Goal: Task Accomplishment & Management: Manage account settings

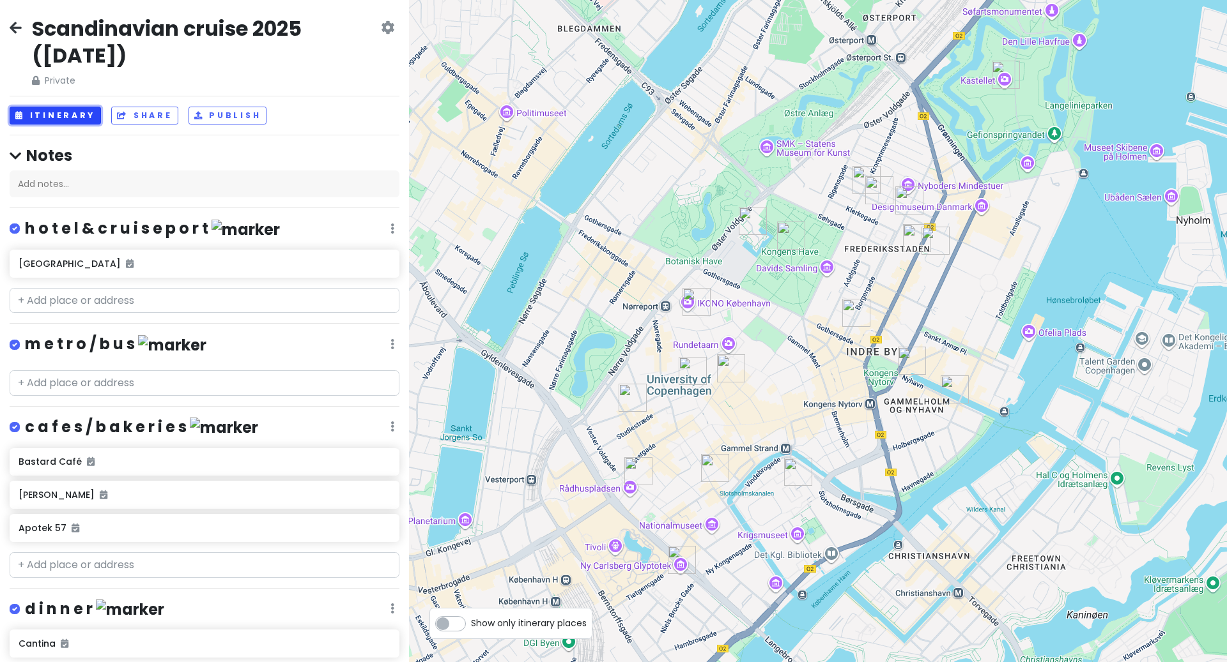
click at [81, 124] on button "Itinerary" at bounding box center [55, 116] width 91 height 19
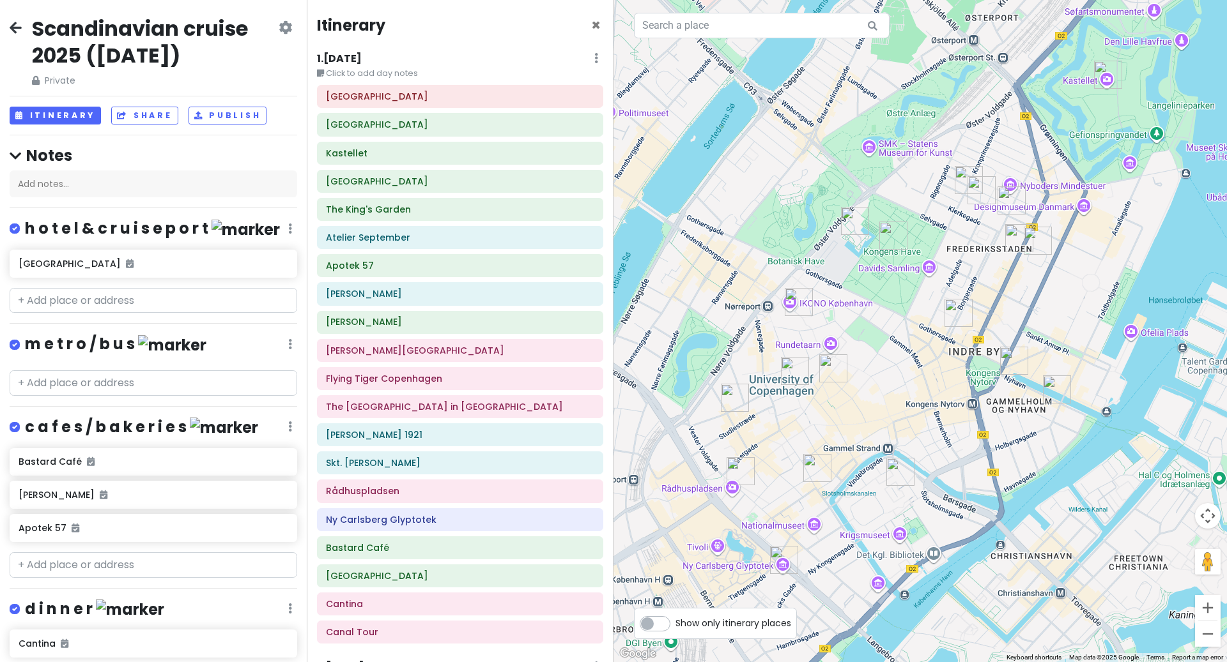
click at [675, 624] on label "Show only itinerary places" at bounding box center [733, 620] width 116 height 15
click at [675, 622] on input "Show only itinerary places" at bounding box center [679, 617] width 8 height 8
click at [675, 624] on label "Show only itinerary places" at bounding box center [733, 620] width 116 height 15
click at [675, 622] on input "Show only itinerary places" at bounding box center [679, 617] width 8 height 8
checkbox input "false"
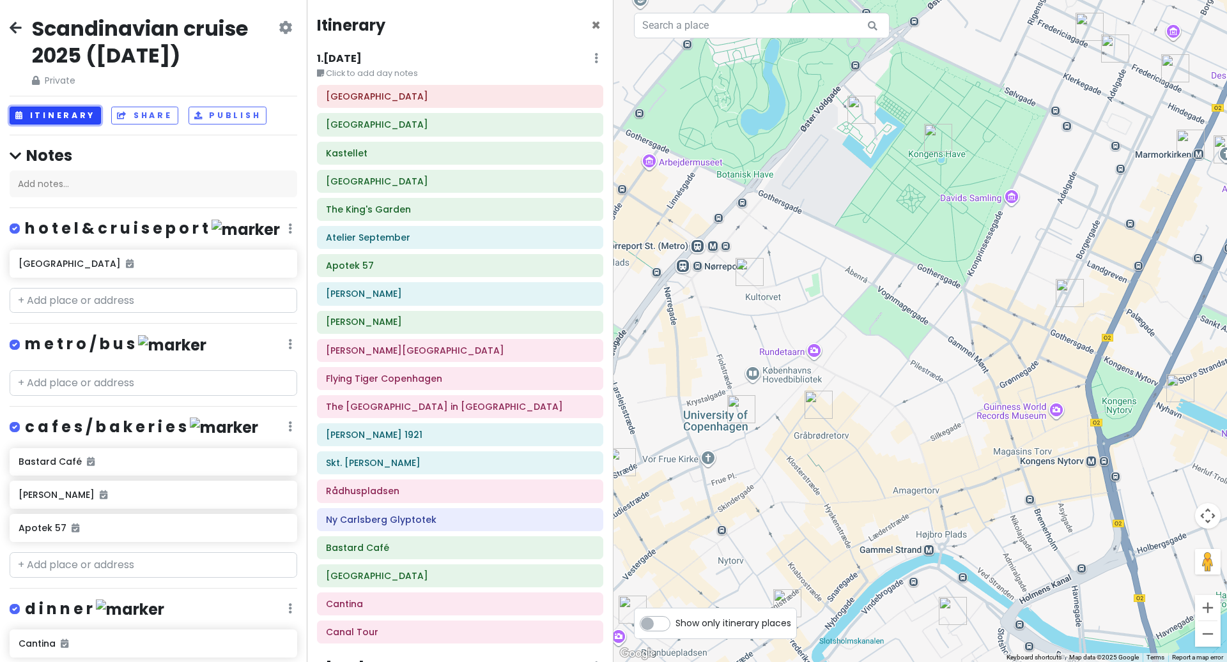
click at [50, 125] on button "Itinerary" at bounding box center [55, 116] width 91 height 19
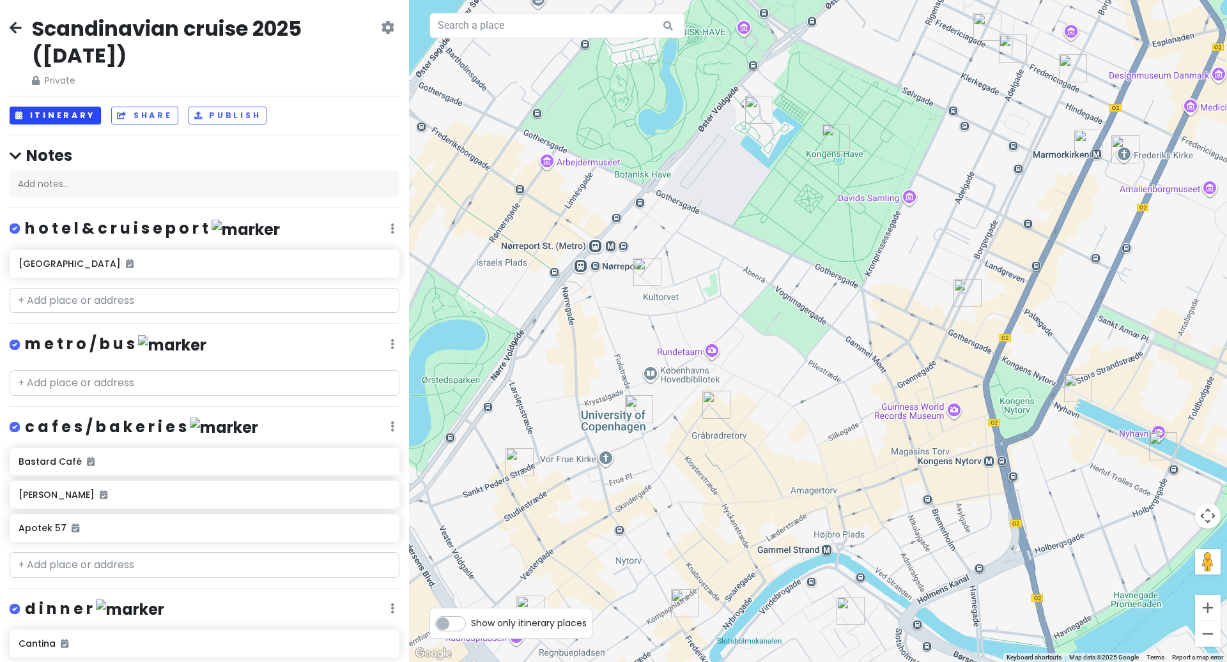
click at [50, 148] on h4 "Notes" at bounding box center [205, 156] width 390 height 20
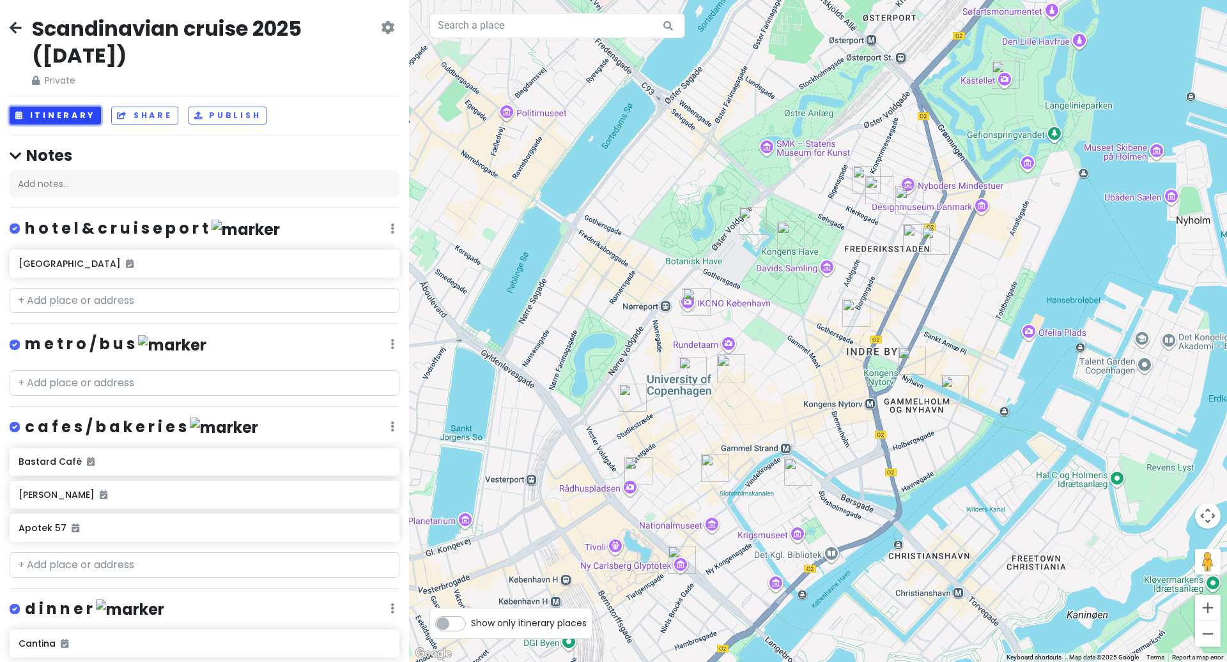
click at [43, 116] on button "Itinerary" at bounding box center [55, 116] width 91 height 19
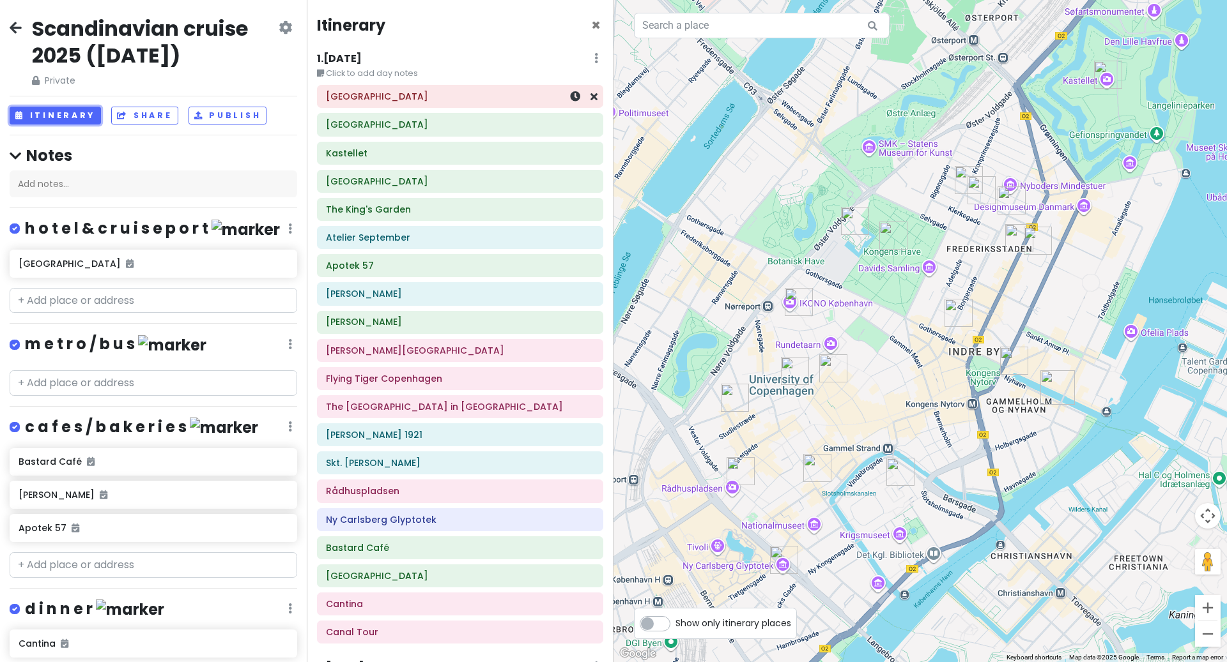
click at [458, 99] on h6 "[GEOGRAPHIC_DATA]" at bounding box center [460, 96] width 268 height 11
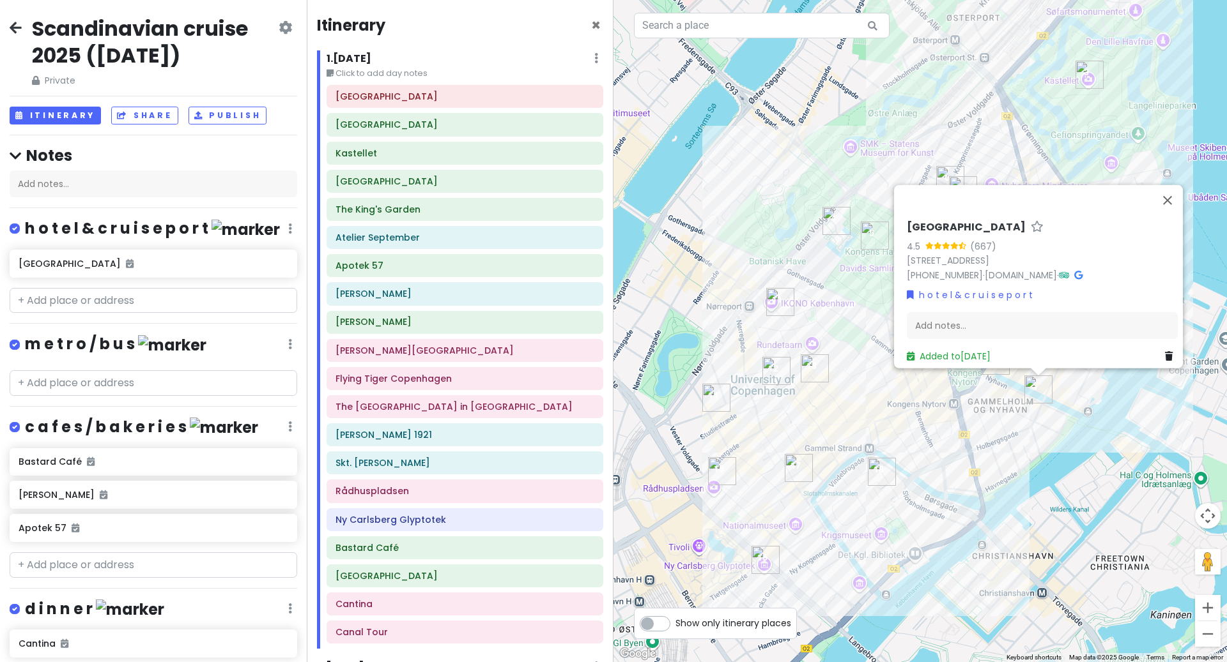
click at [232, 46] on h2 "Scandinavian cruise 2025 ([DATE])" at bounding box center [154, 41] width 244 height 53
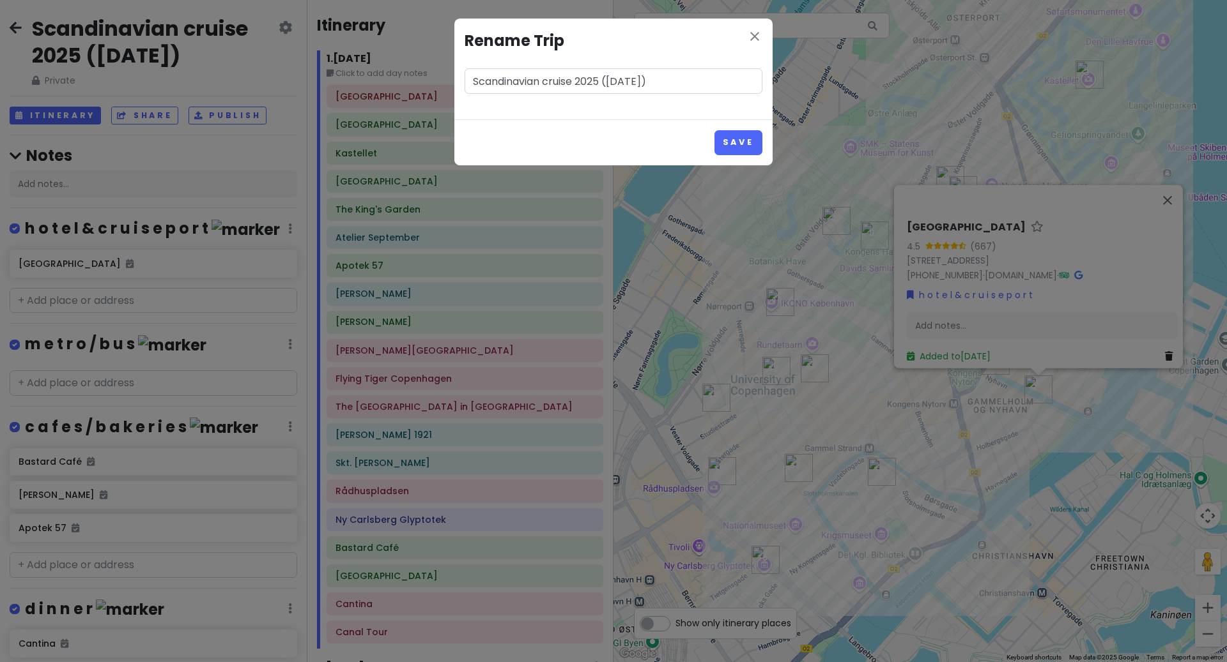
click at [683, 80] on input "Scandinavian cruise 2025 ([DATE])" at bounding box center [613, 81] width 298 height 26
type input "Scandinavian cruise 2025 (September 25th, 2025)"
click at [724, 149] on button "Save" at bounding box center [738, 142] width 48 height 25
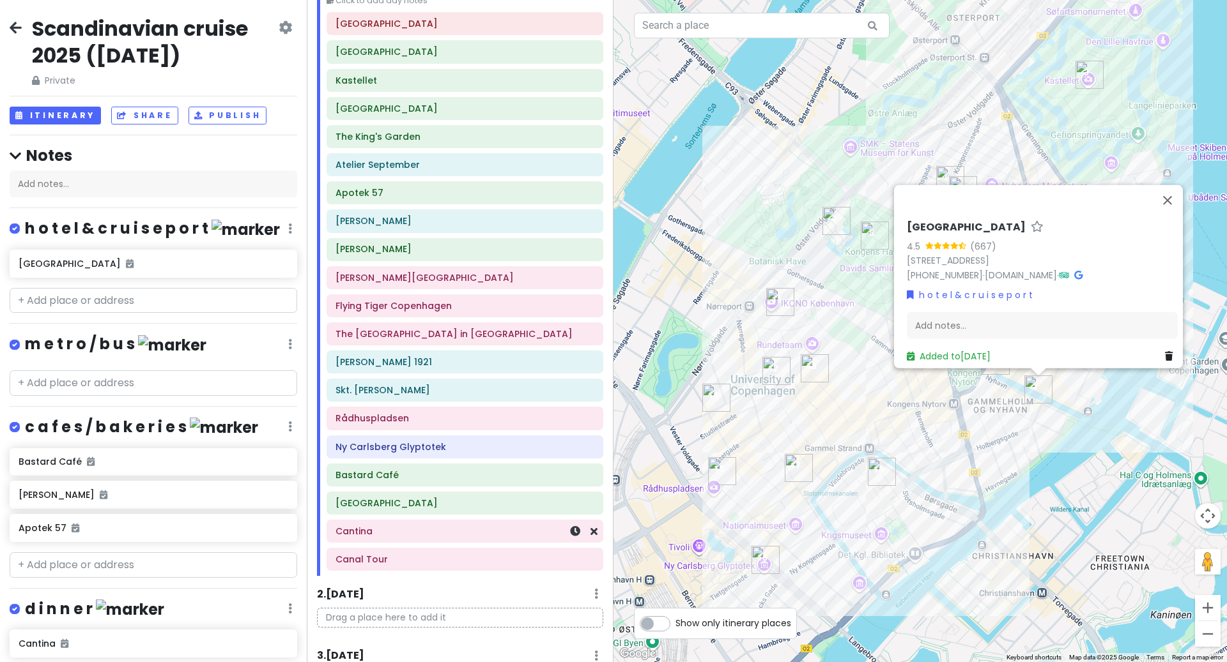
scroll to position [88, 0]
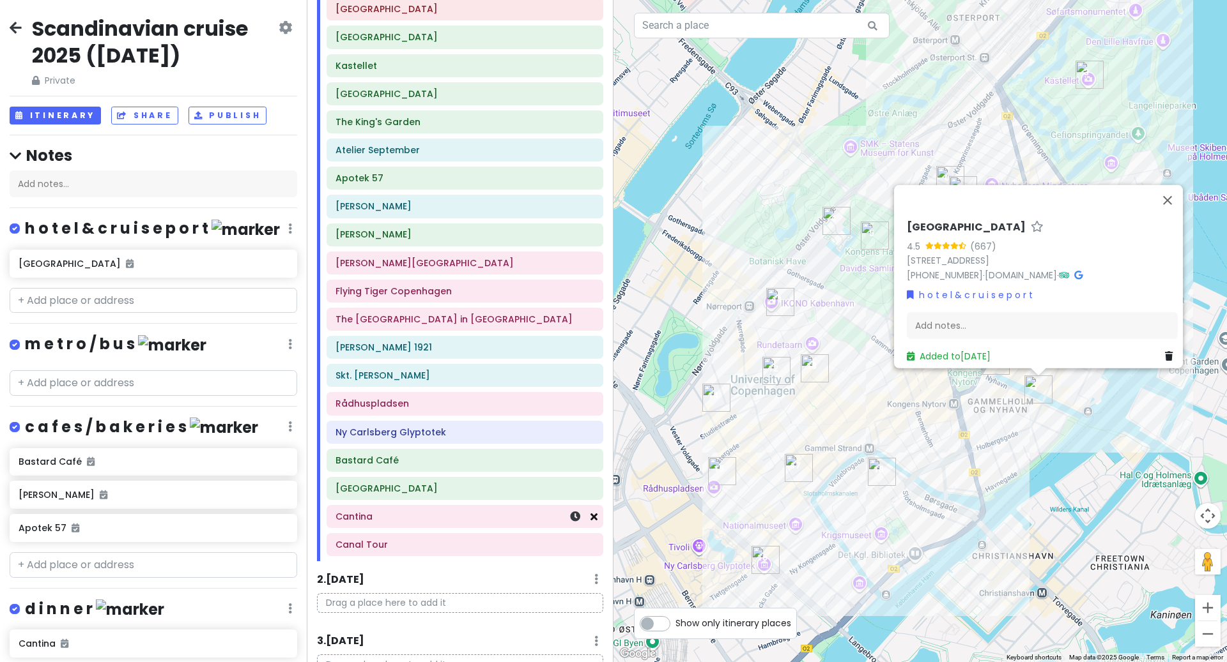
click at [596, 522] on icon at bounding box center [593, 517] width 7 height 10
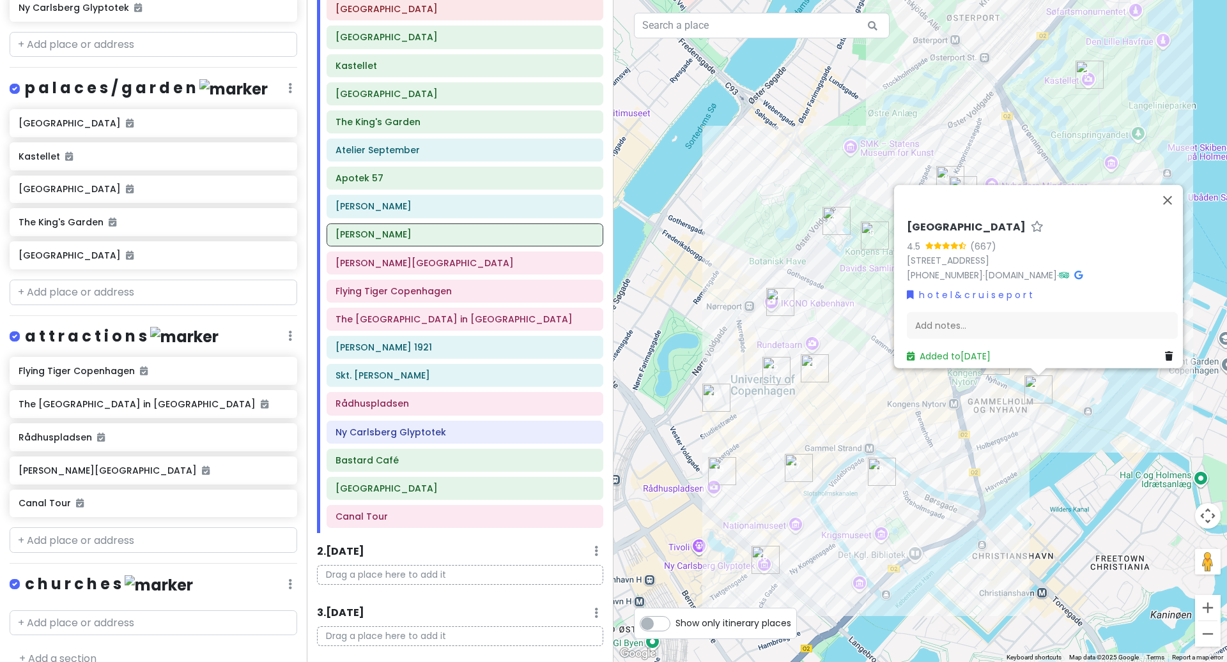
scroll to position [1089, 0]
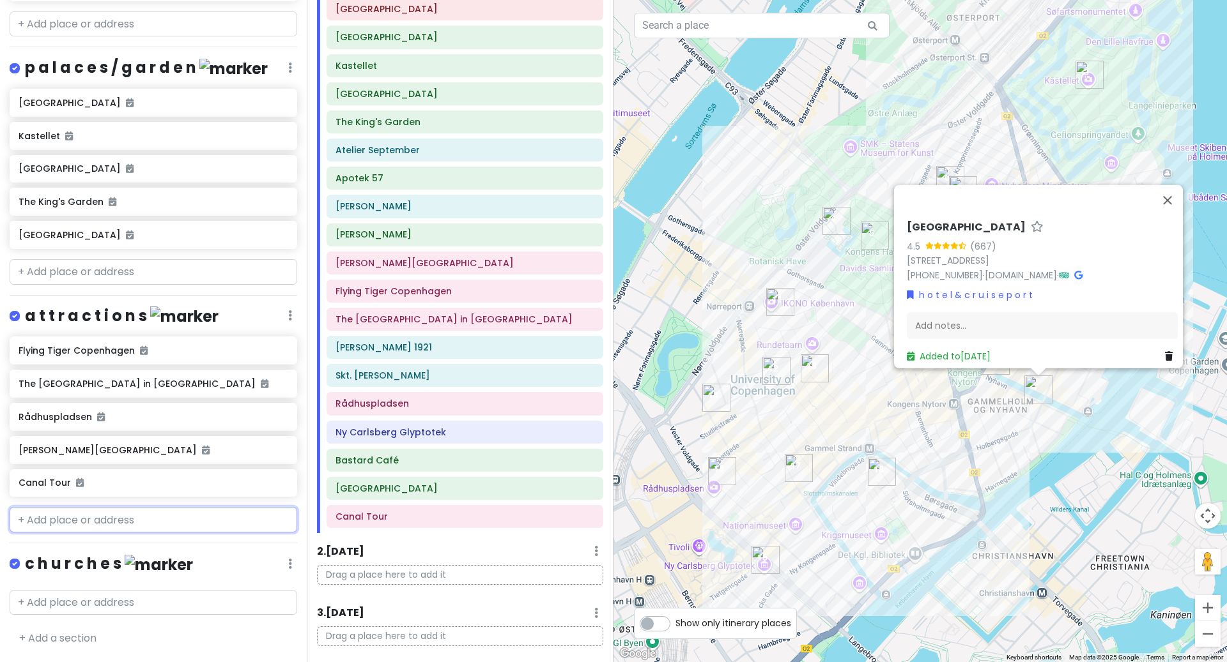
click at [88, 528] on input "text" at bounding box center [153, 520] width 287 height 26
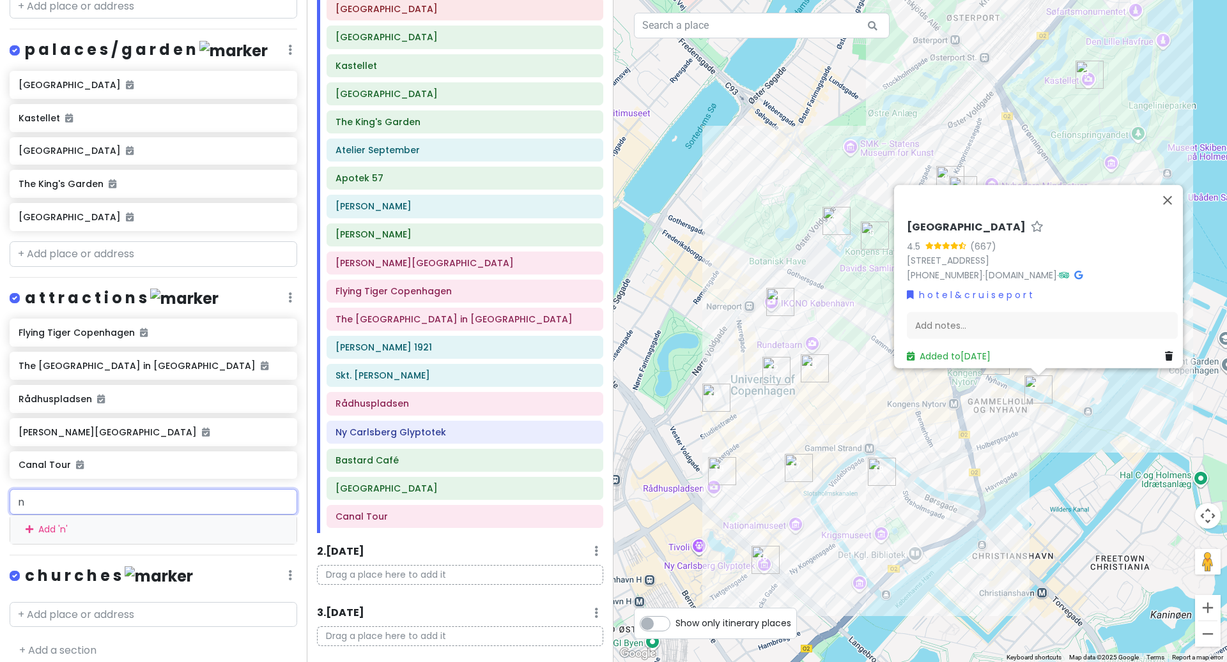
type input "ny"
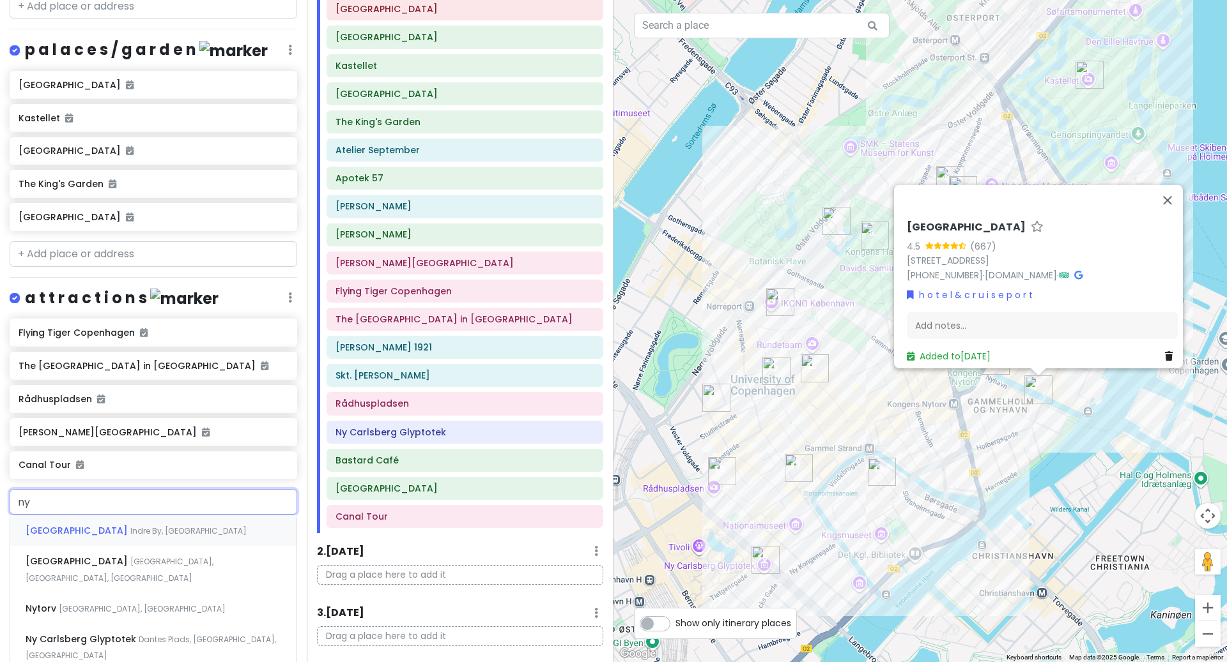
click at [130, 537] on span "Indre By, Denmark" at bounding box center [188, 531] width 116 height 11
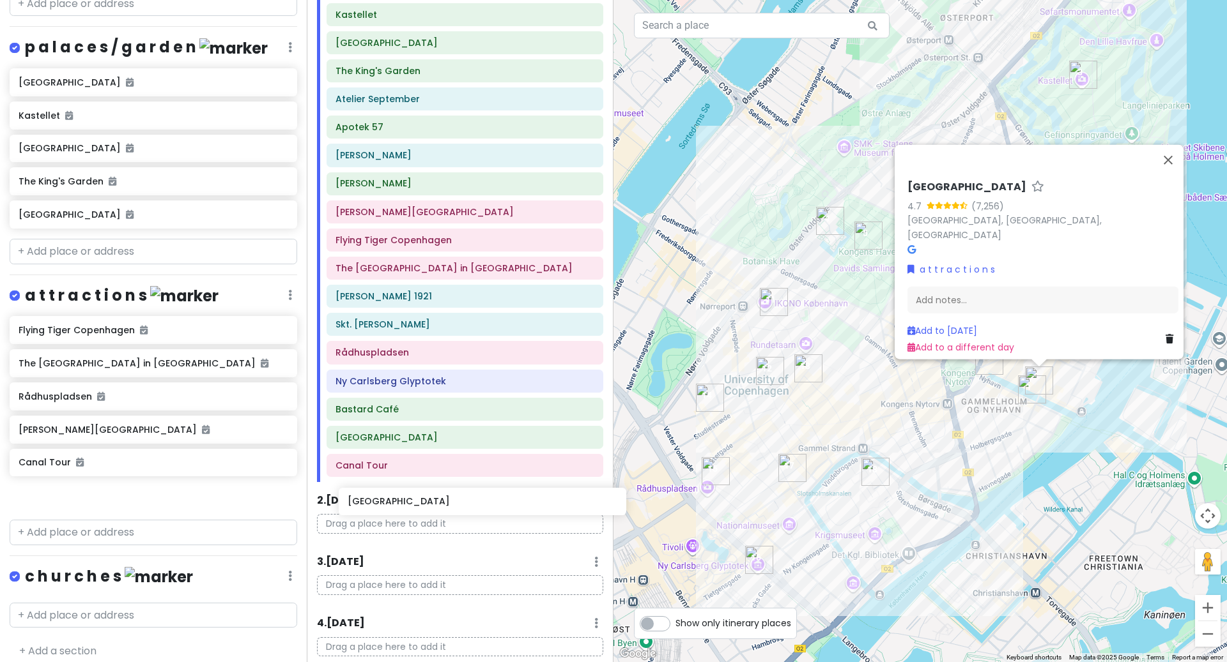
scroll to position [142, 0]
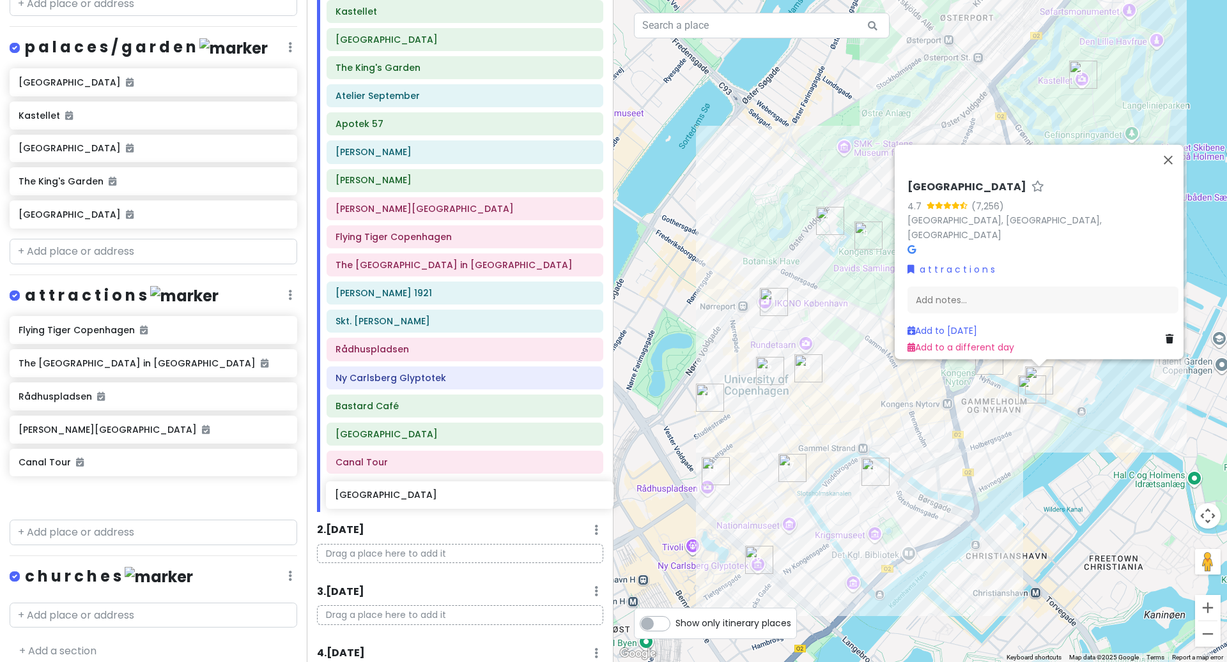
drag, startPoint x: 45, startPoint y: 518, endPoint x: 361, endPoint y: 493, distance: 317.2
click at [361, 494] on div "Scandinavian cruise 2025 (September 25th, 2025) Private Change Dates Make a Cop…" at bounding box center [613, 331] width 1227 height 662
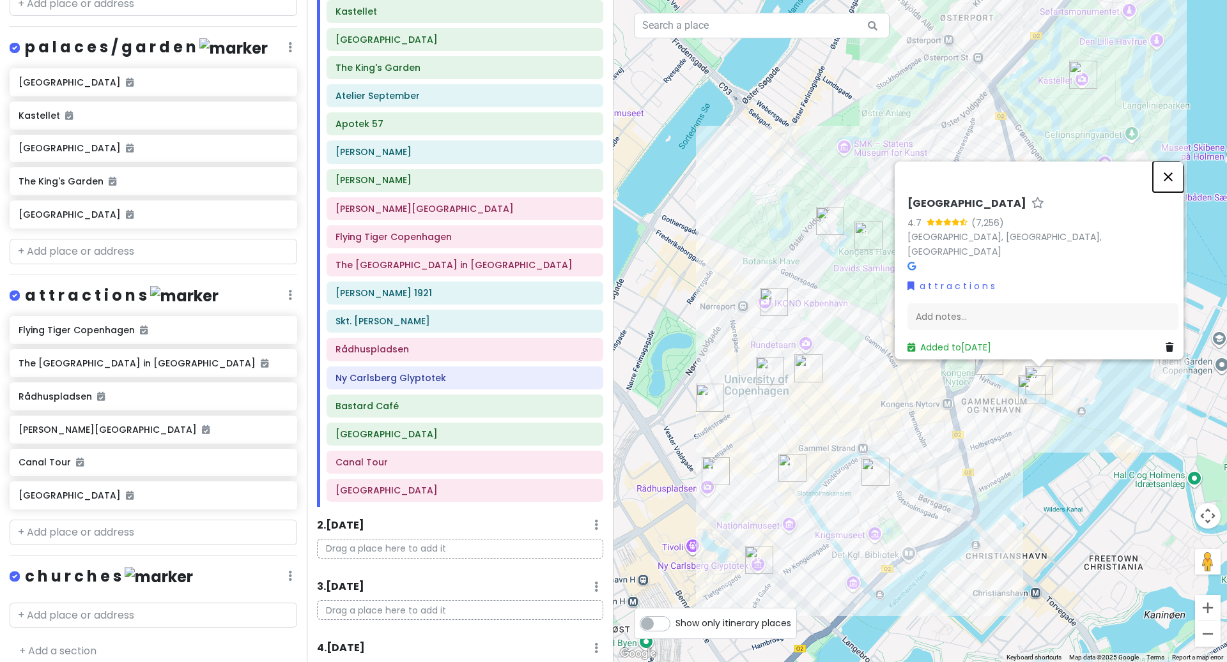
click at [1170, 185] on button "Close" at bounding box center [1168, 177] width 31 height 31
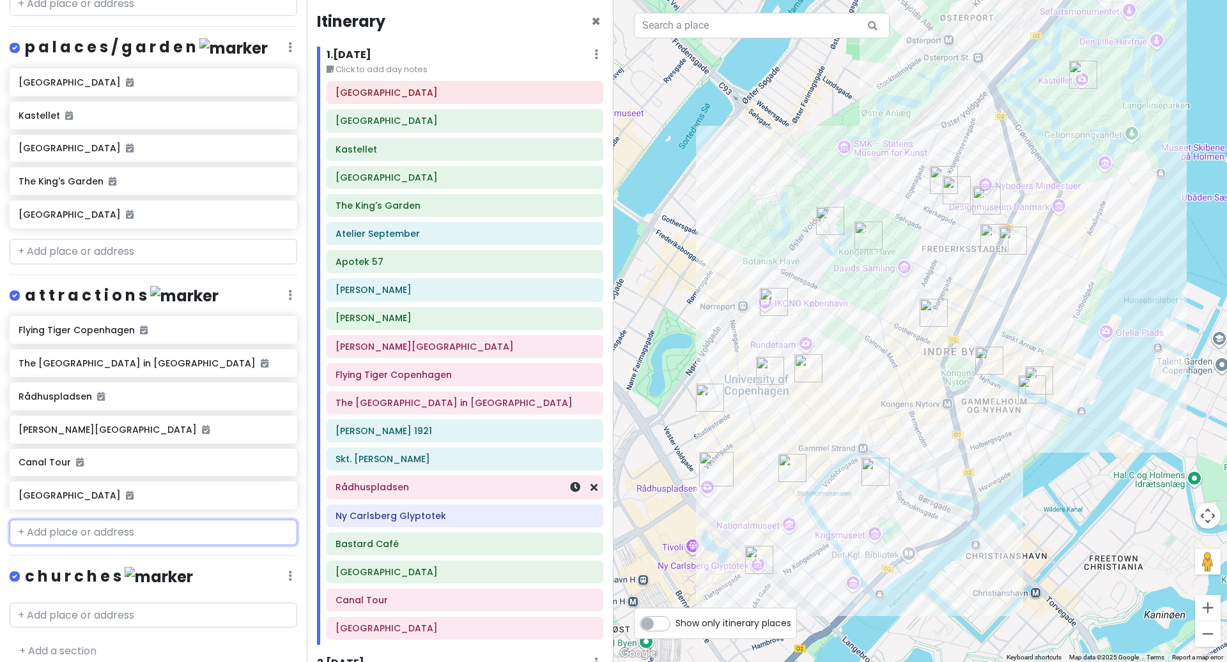
scroll to position [0, 0]
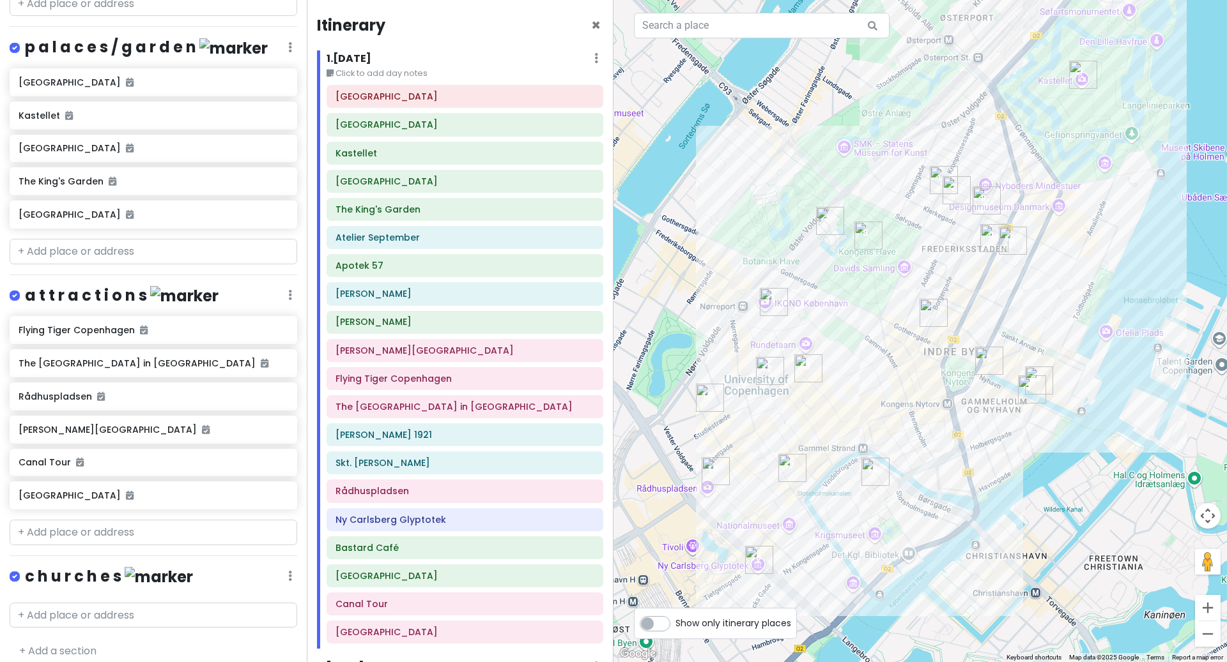
click at [675, 624] on label "Show only itinerary places" at bounding box center [733, 620] width 116 height 15
click at [675, 622] on input "Show only itinerary places" at bounding box center [679, 617] width 8 height 8
click at [675, 624] on label "Show only itinerary places" at bounding box center [733, 620] width 116 height 15
click at [675, 622] on input "Show only itinerary places" at bounding box center [679, 617] width 8 height 8
click at [675, 624] on label "Show only itinerary places" at bounding box center [733, 620] width 116 height 15
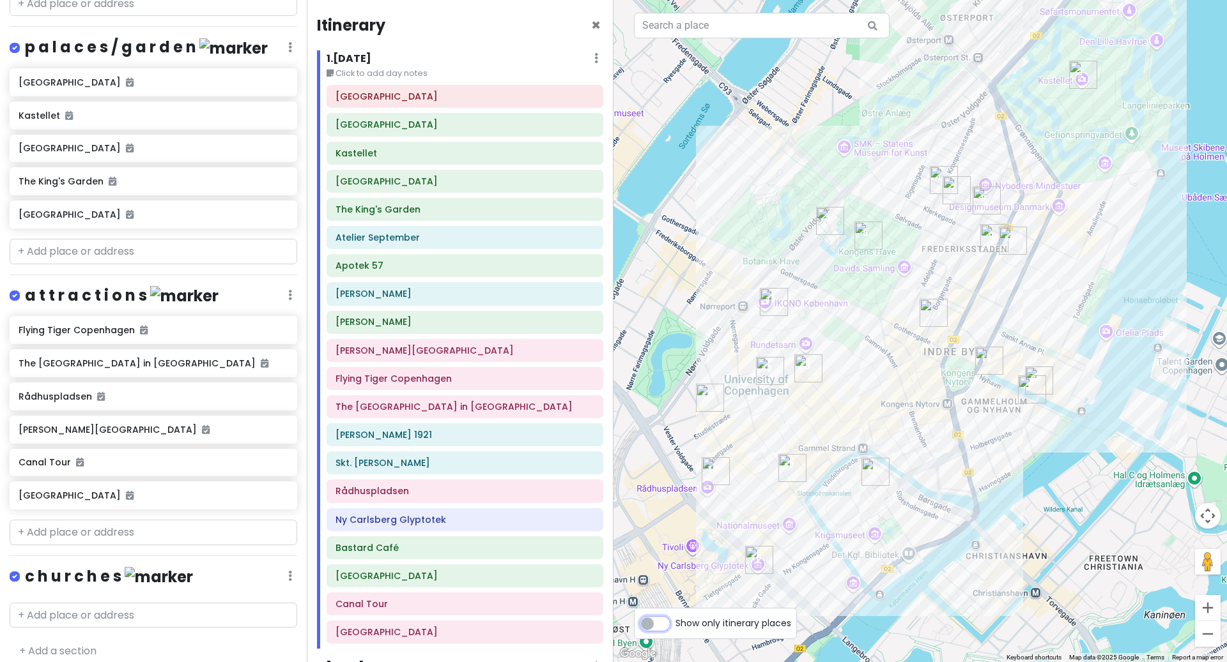
click at [675, 622] on input "Show only itinerary places" at bounding box center [679, 617] width 8 height 8
checkbox input "true"
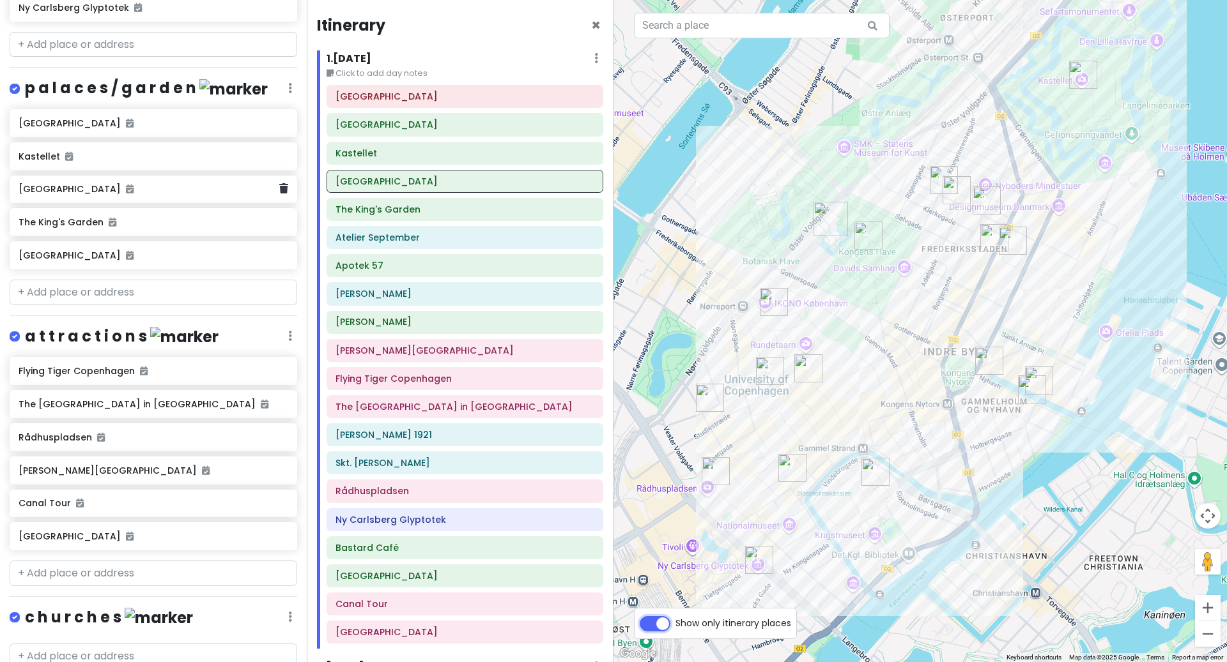
scroll to position [1053, 0]
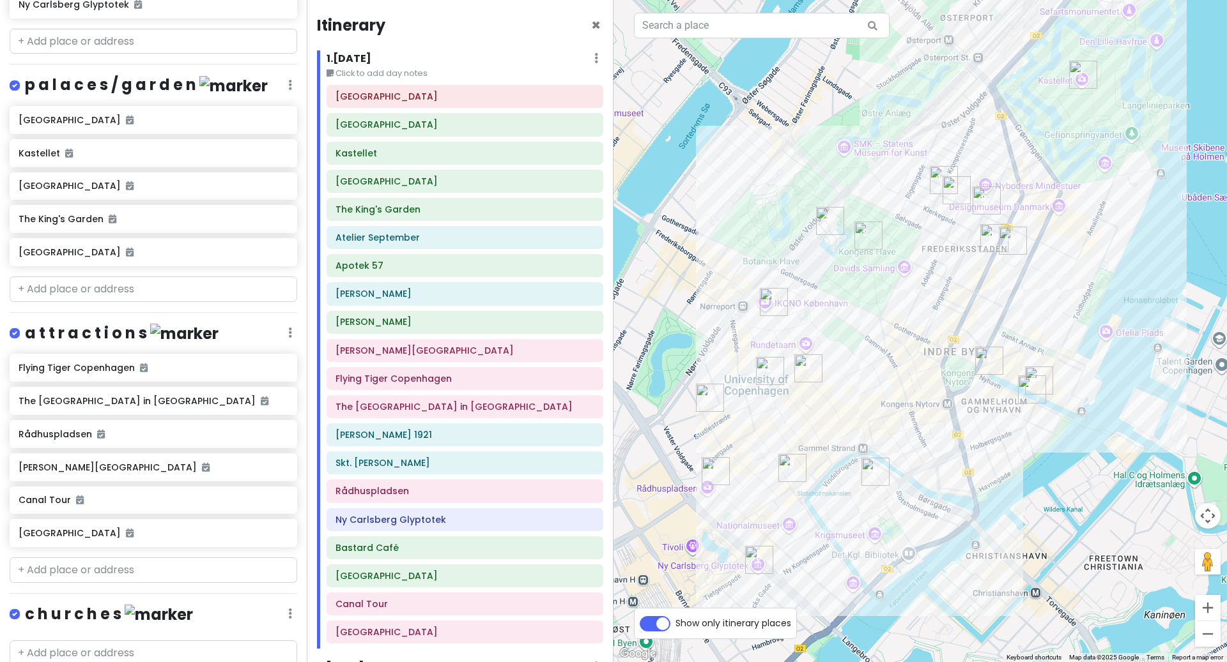
click at [371, 58] on h6 "1 . Wed 9/24" at bounding box center [348, 58] width 45 height 13
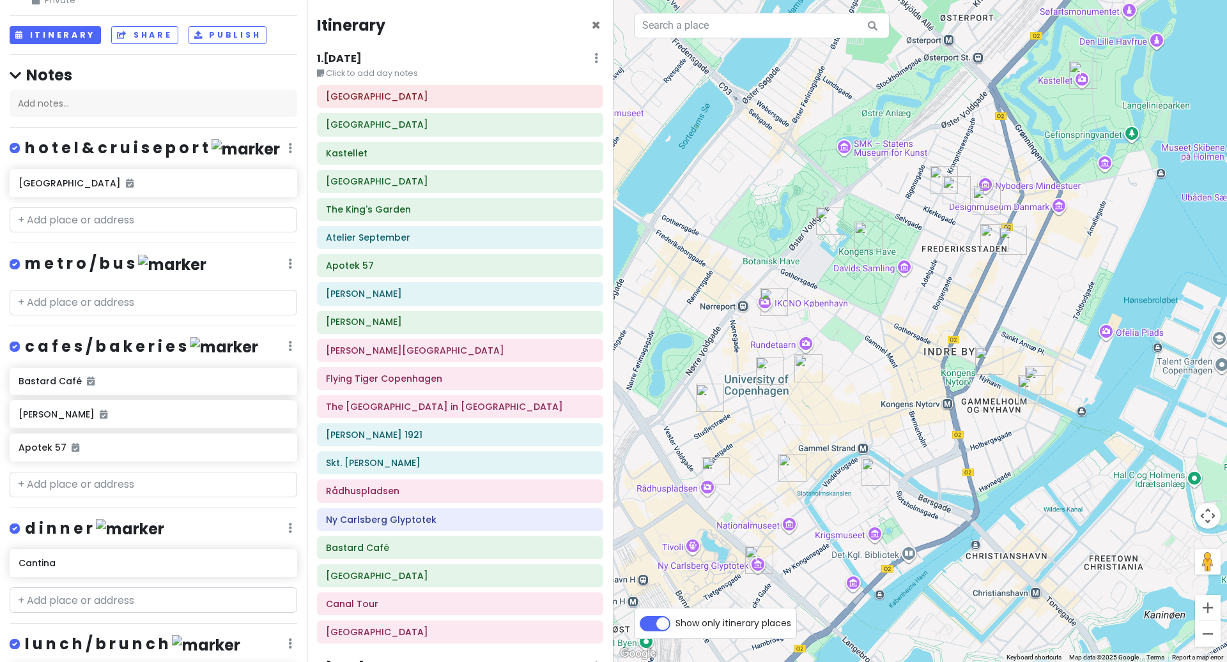
scroll to position [0, 0]
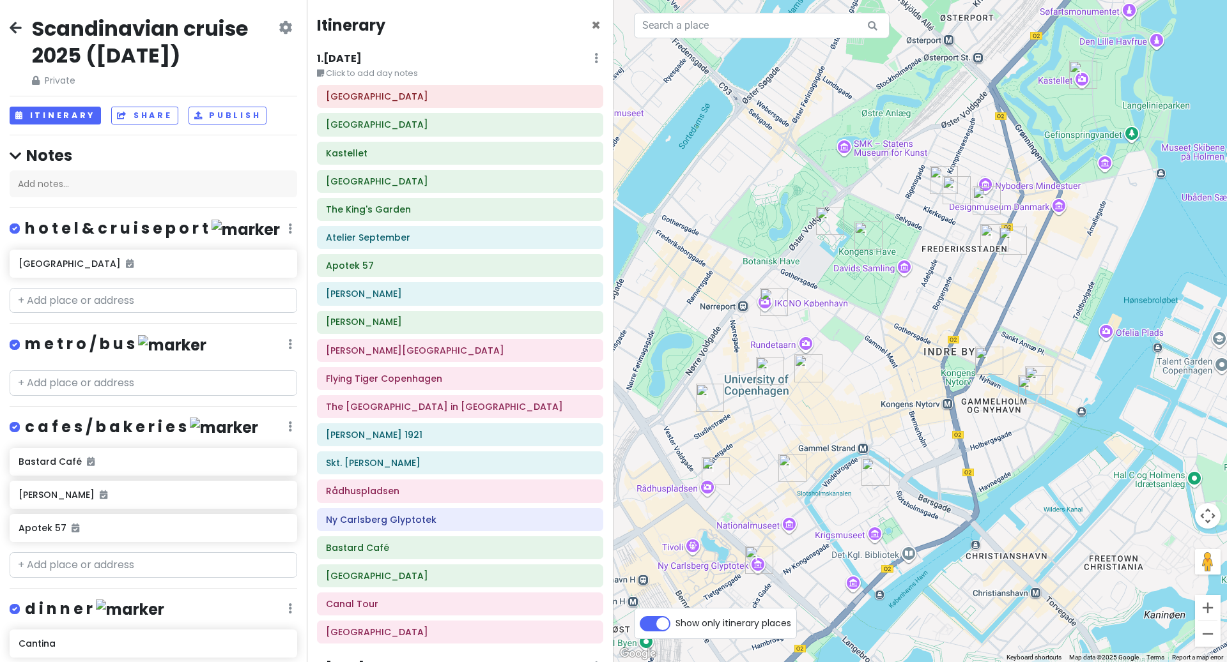
click at [349, 55] on h6 "1 . Wed 9/24" at bounding box center [339, 58] width 45 height 13
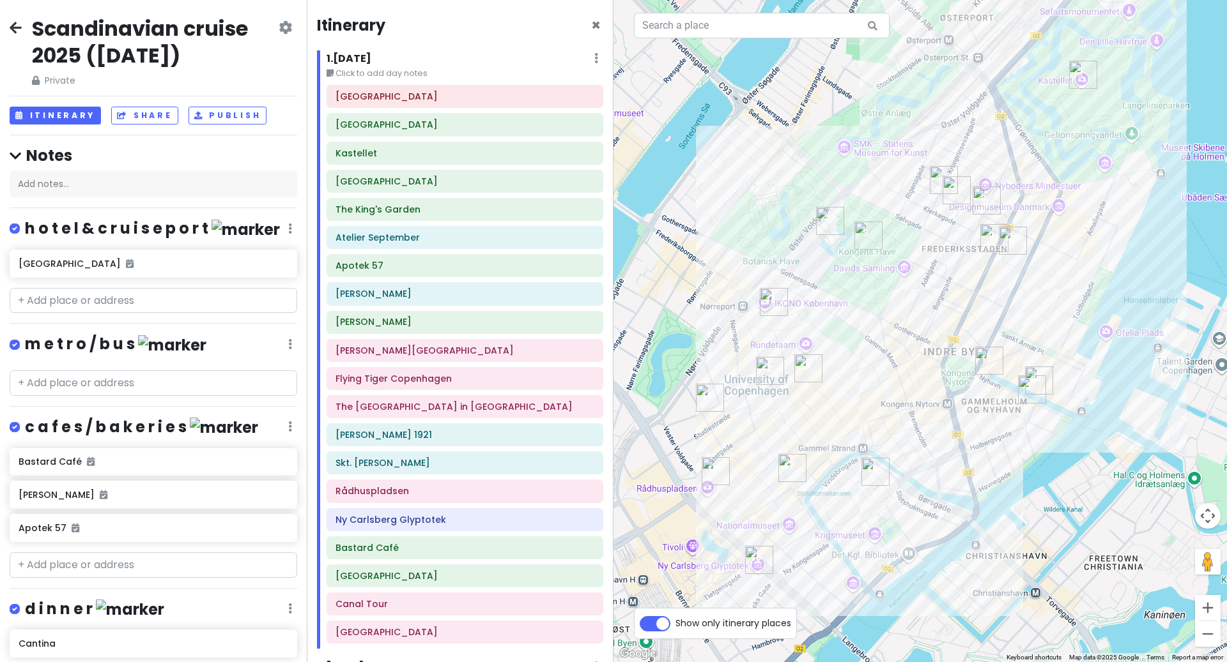
click at [386, 57] on div "1 . Wed 9/24 Edit Day Notes Delete Day" at bounding box center [464, 61] width 277 height 22
click at [595, 57] on icon at bounding box center [596, 58] width 4 height 10
click at [559, 87] on link "Edit Day Notes" at bounding box center [558, 96] width 103 height 31
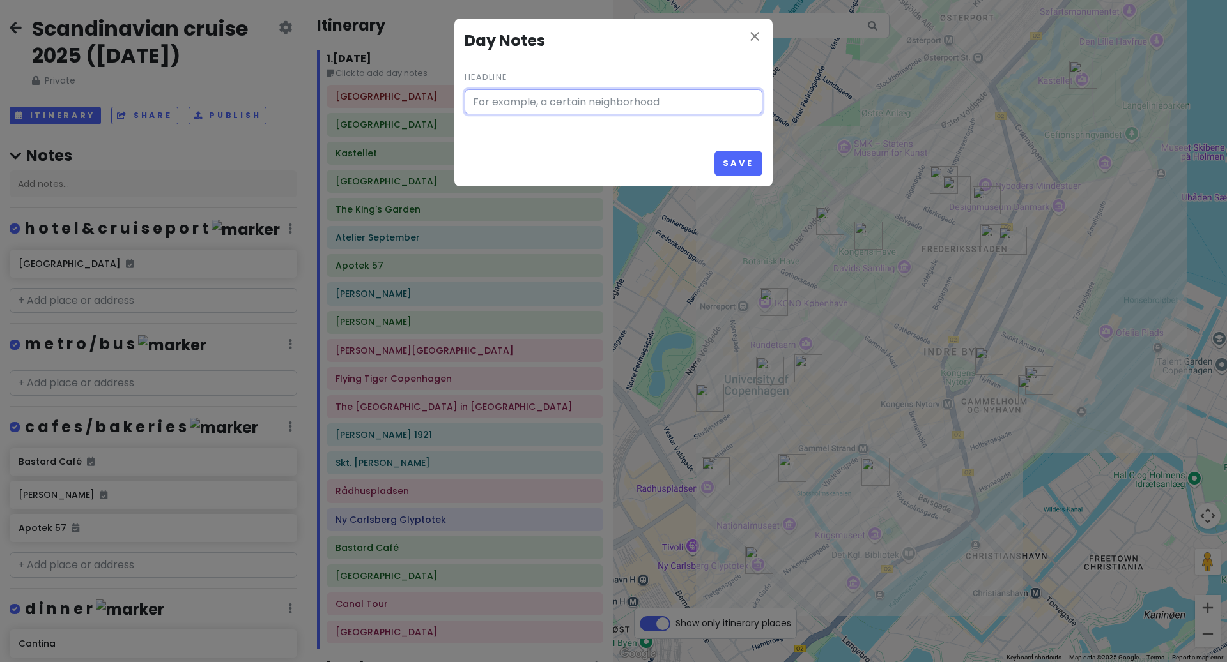
type input "Click to add day notes"
click at [753, 43] on icon "close" at bounding box center [754, 36] width 15 height 15
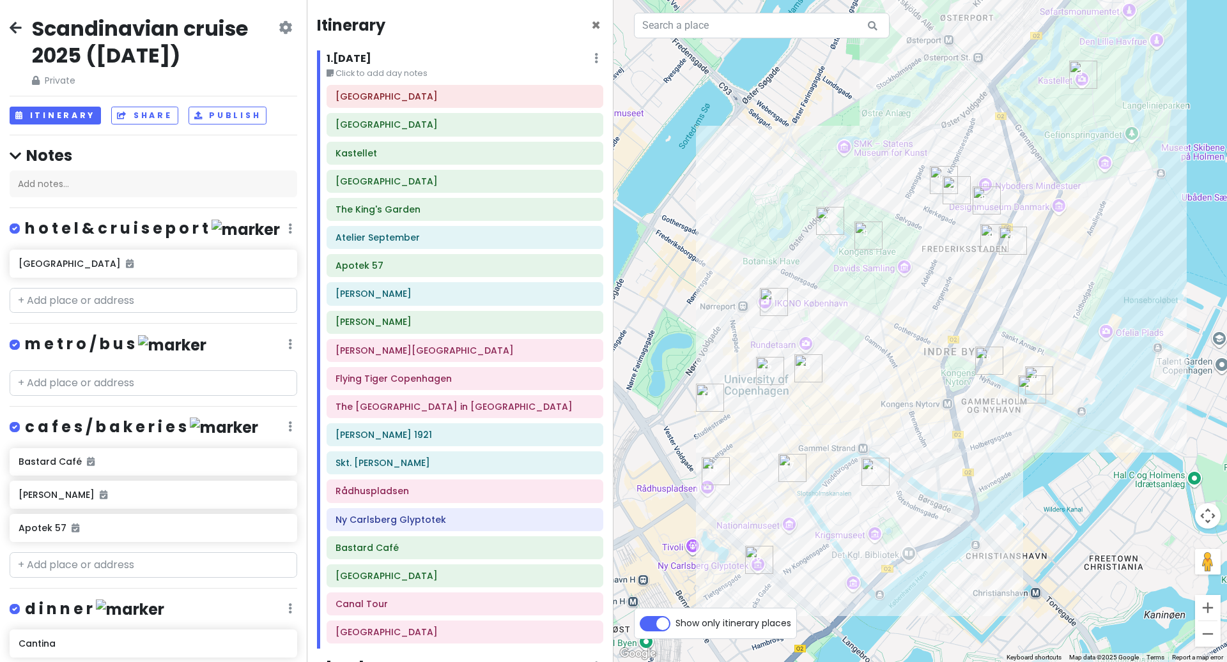
click at [601, 62] on div "1 . Wed 9/24 Edit Day Notes Delete Day" at bounding box center [464, 61] width 277 height 22
click at [594, 56] on icon at bounding box center [596, 58] width 4 height 10
click at [371, 52] on h6 "1 . Wed 9/24" at bounding box center [348, 58] width 45 height 13
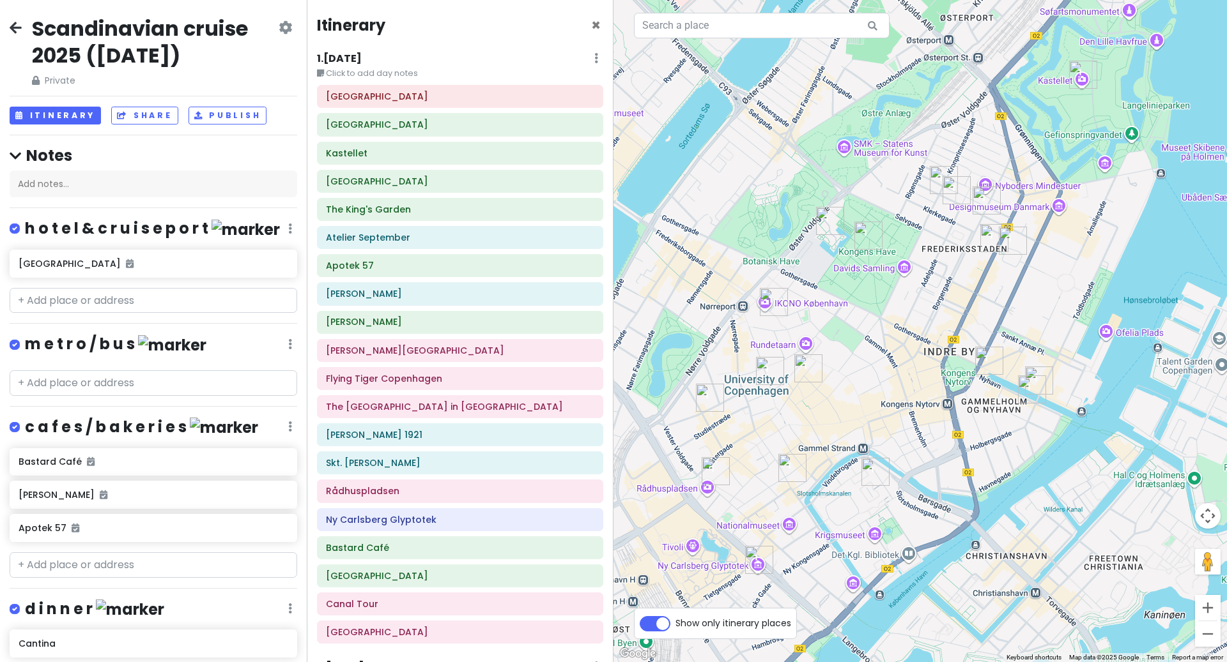
click at [362, 63] on h6 "1 . Wed 9/24" at bounding box center [339, 58] width 45 height 13
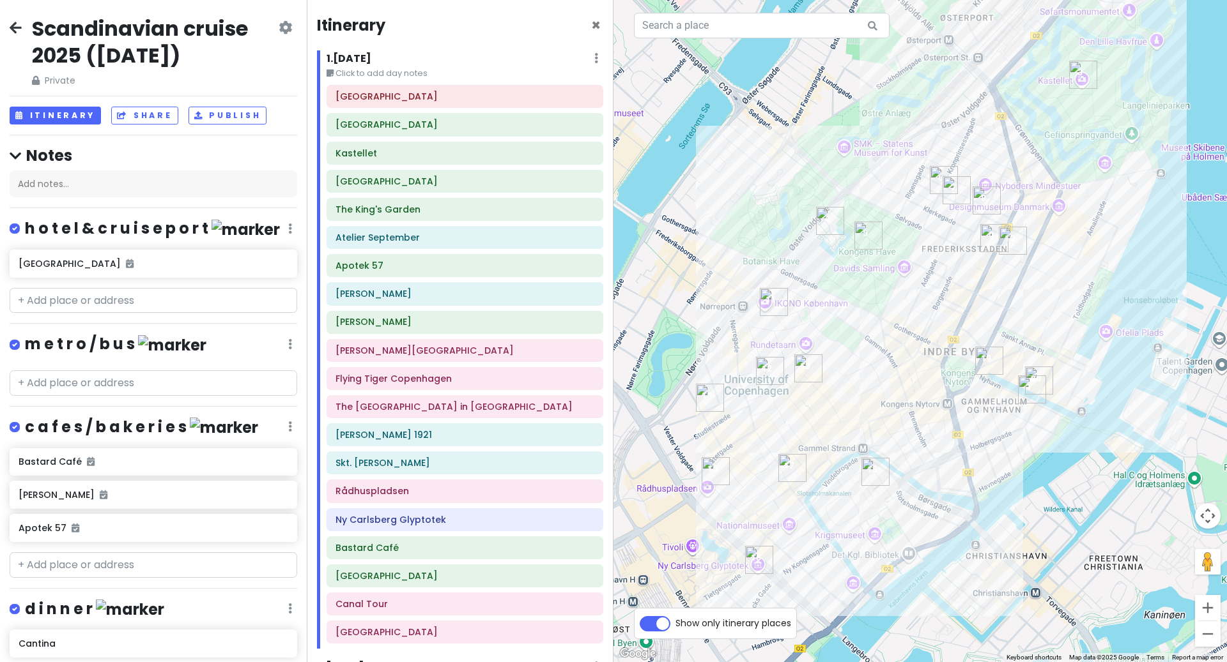
click at [284, 33] on icon at bounding box center [285, 27] width 13 height 10
click at [253, 72] on link "Change Dates" at bounding box center [242, 66] width 121 height 31
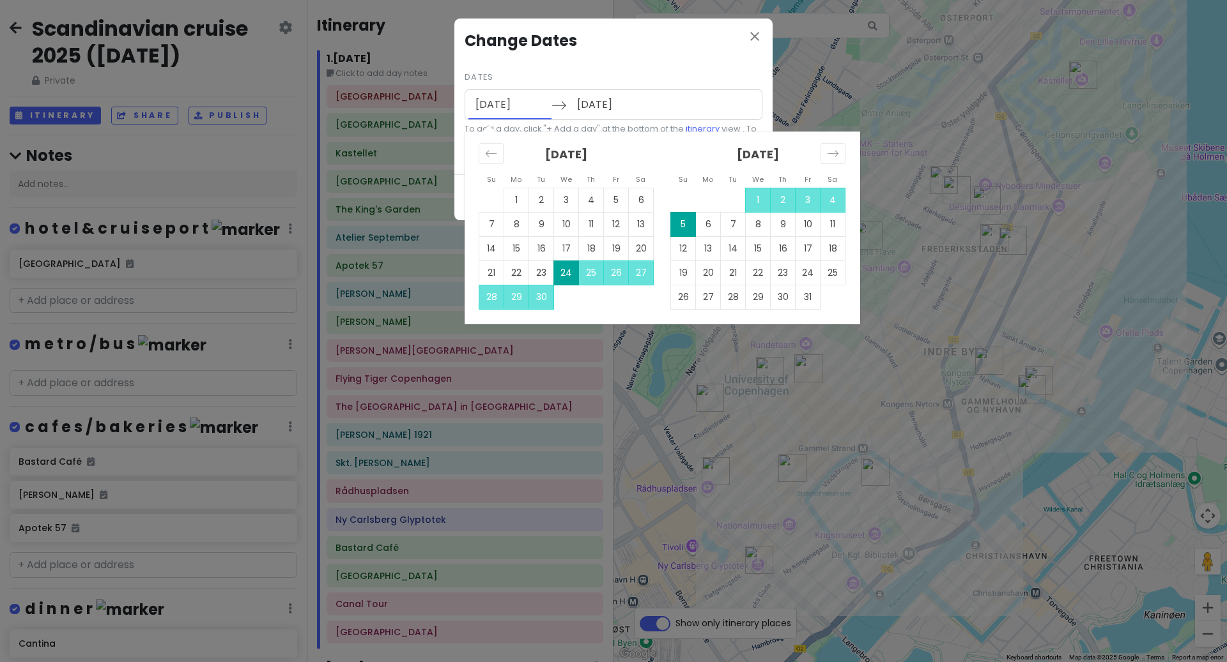
click at [519, 102] on input "09/24/2025" at bounding box center [509, 104] width 83 height 29
click at [590, 274] on td "25" at bounding box center [591, 273] width 25 height 24
type input "09/25/2025"
type input "10/06/2025"
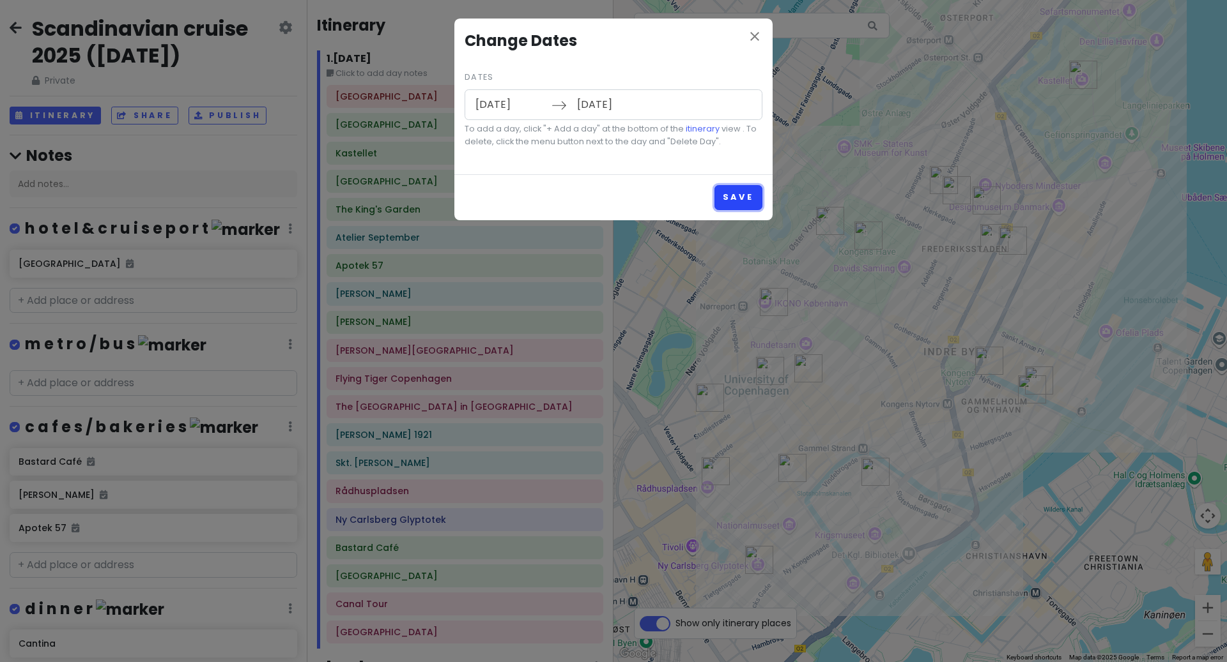
click at [749, 188] on button "Save" at bounding box center [738, 197] width 48 height 25
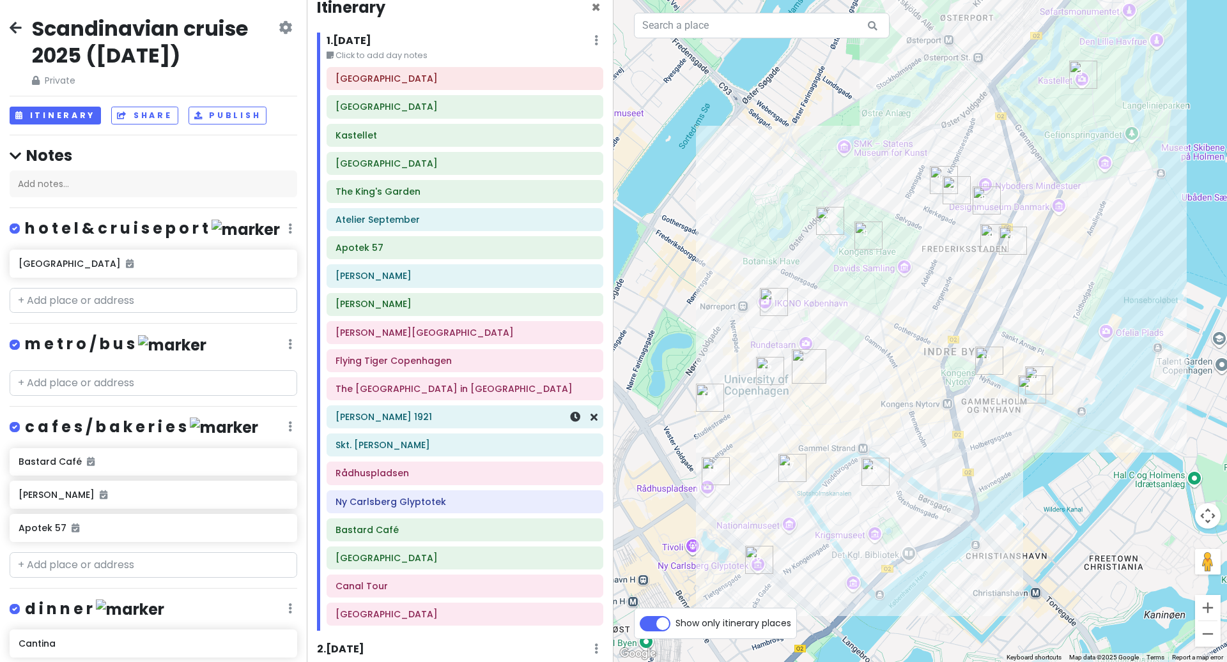
scroll to position [14, 0]
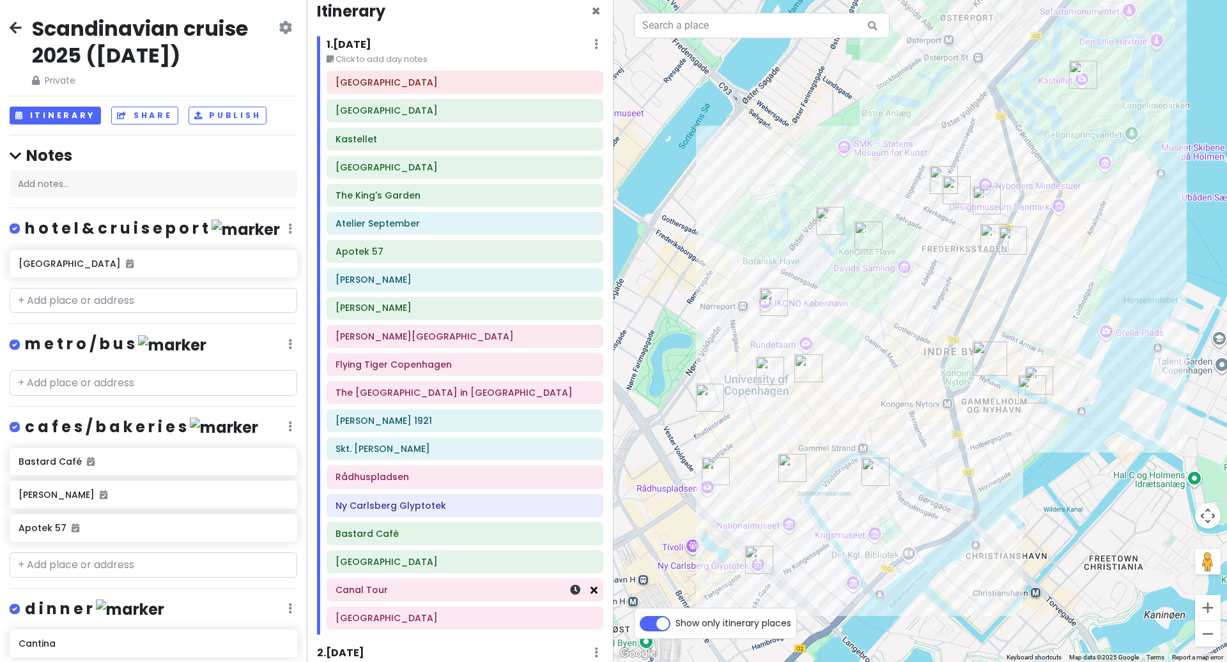
click at [597, 595] on icon at bounding box center [593, 590] width 7 height 10
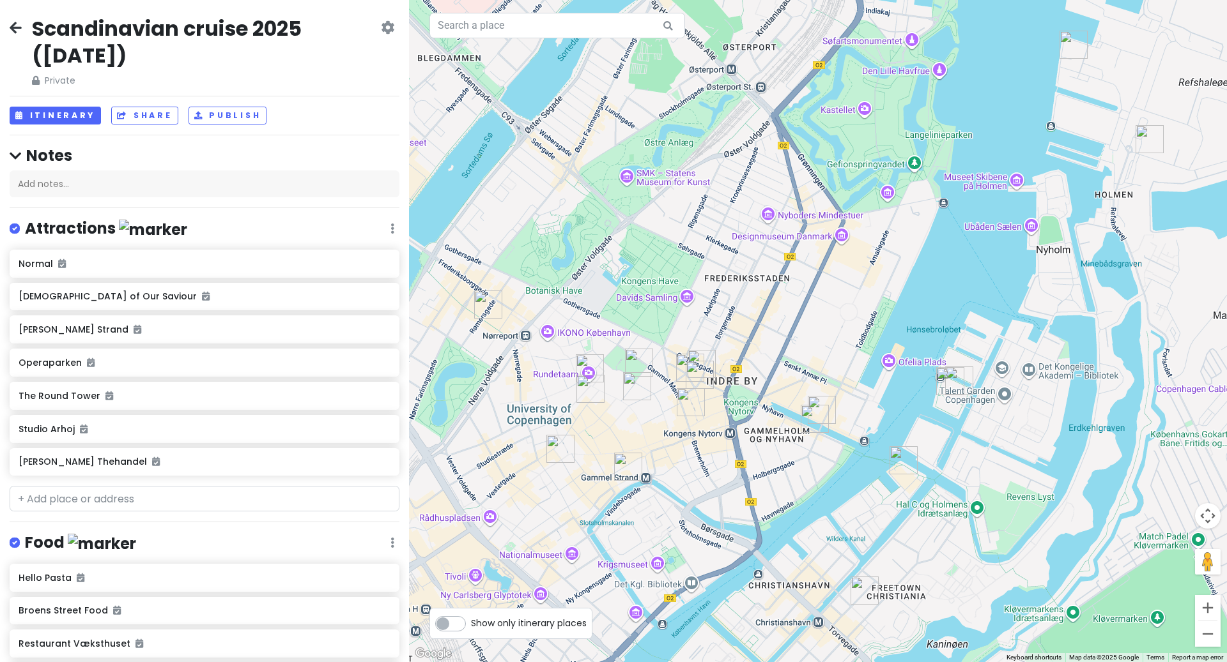
click at [169, 49] on h2 "Scandinavian cruise 2025 (September 25th, 2025)" at bounding box center [205, 41] width 346 height 53
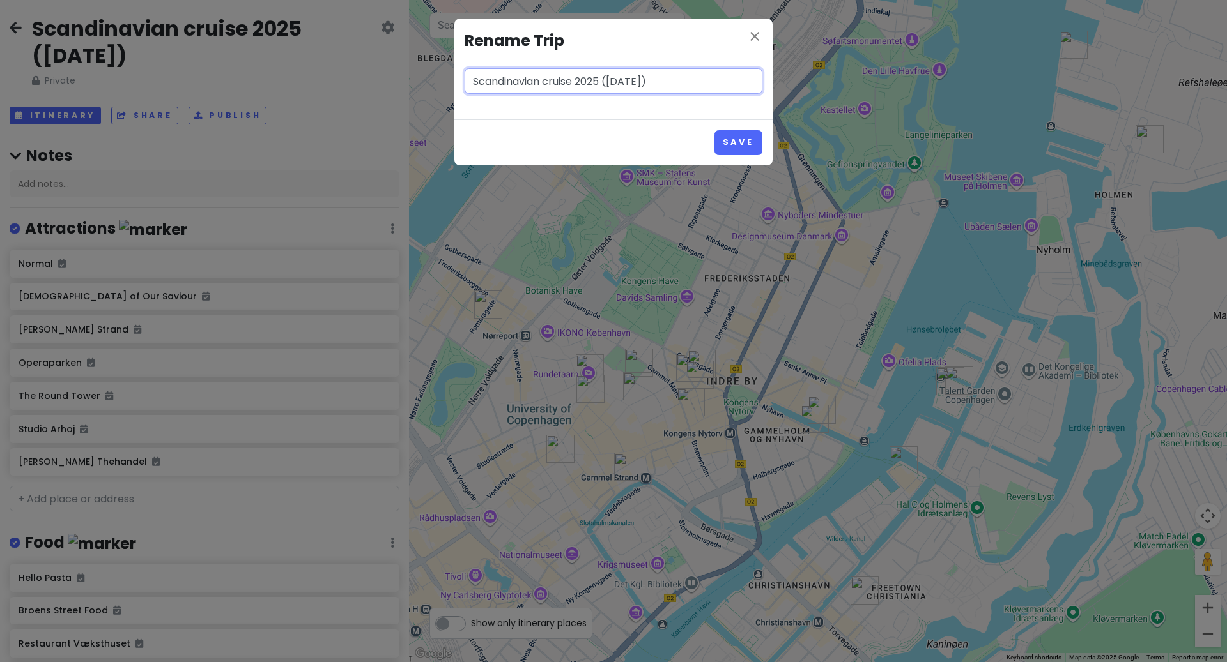
click at [683, 82] on input "Scandinavian cruise 2025 (September 25th, 2025)" at bounding box center [613, 81] width 298 height 26
type input "Scandinavian cruise 2025 ([DATE])"
click at [742, 146] on button "Save" at bounding box center [738, 142] width 48 height 25
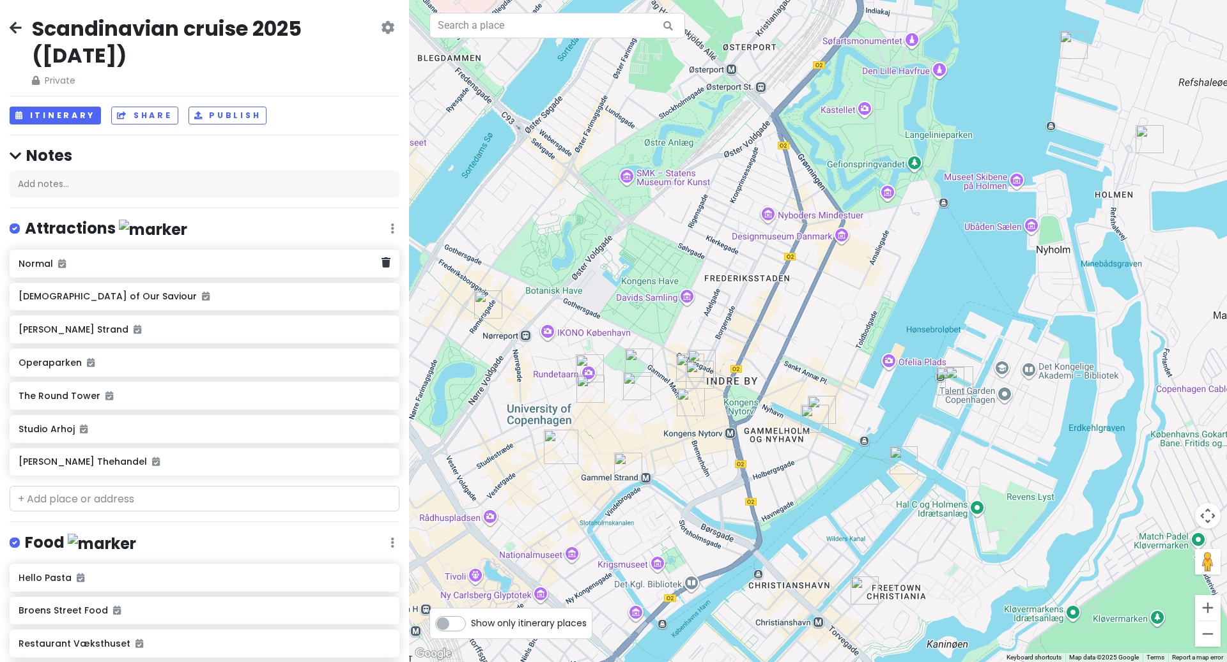
click at [152, 264] on h6 "Normal" at bounding box center [200, 263] width 362 height 11
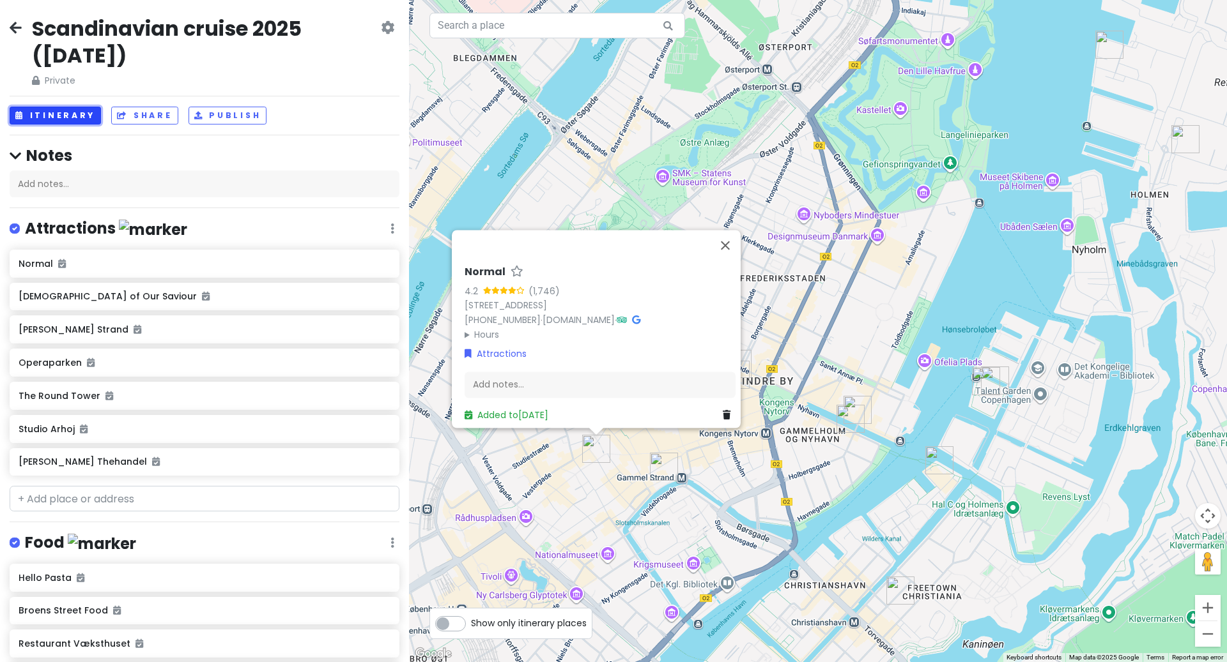
click at [68, 112] on button "Itinerary" at bounding box center [55, 116] width 91 height 19
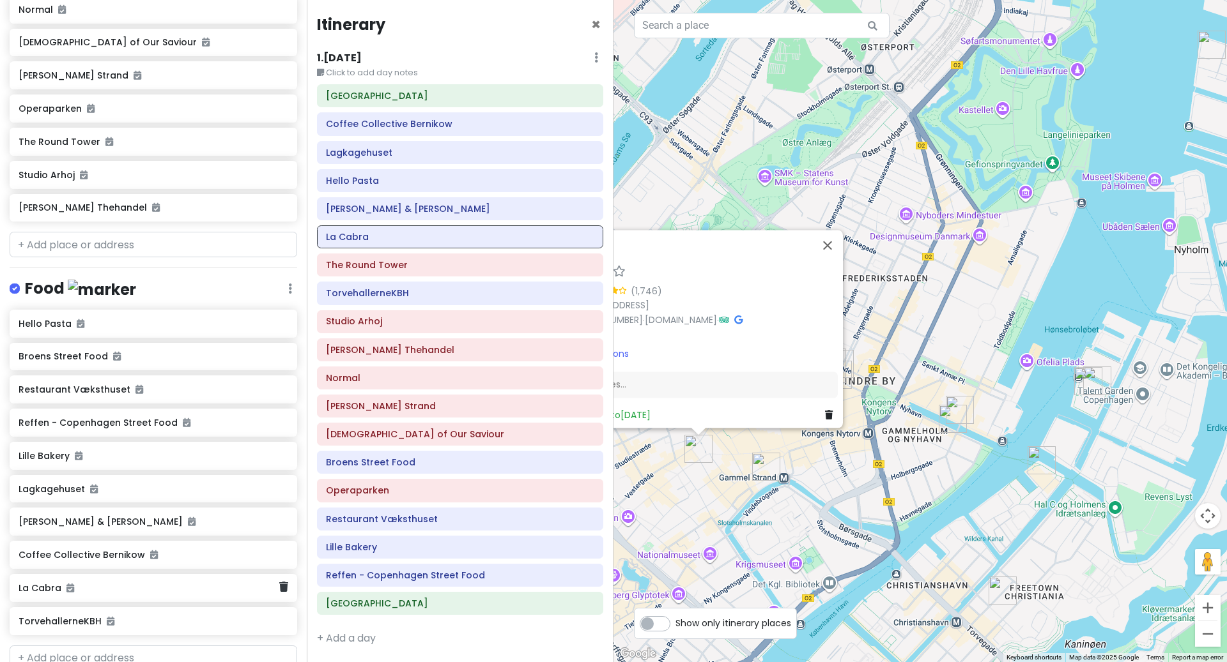
scroll to position [353, 0]
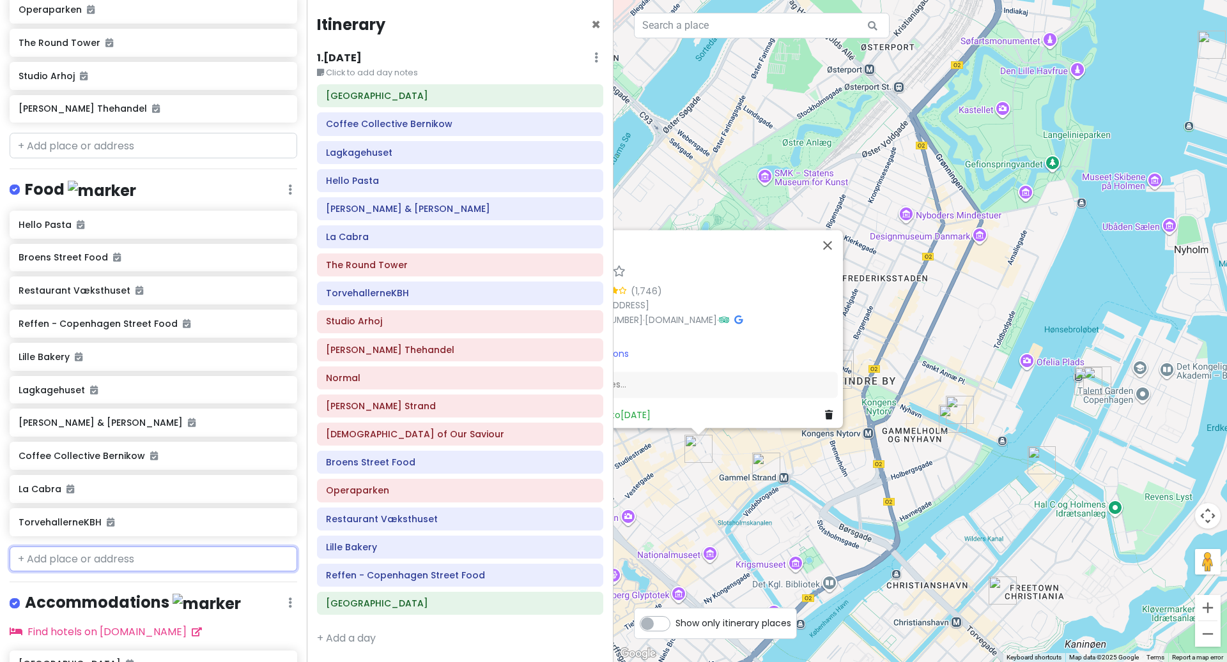
click at [101, 572] on input "text" at bounding box center [153, 560] width 287 height 26
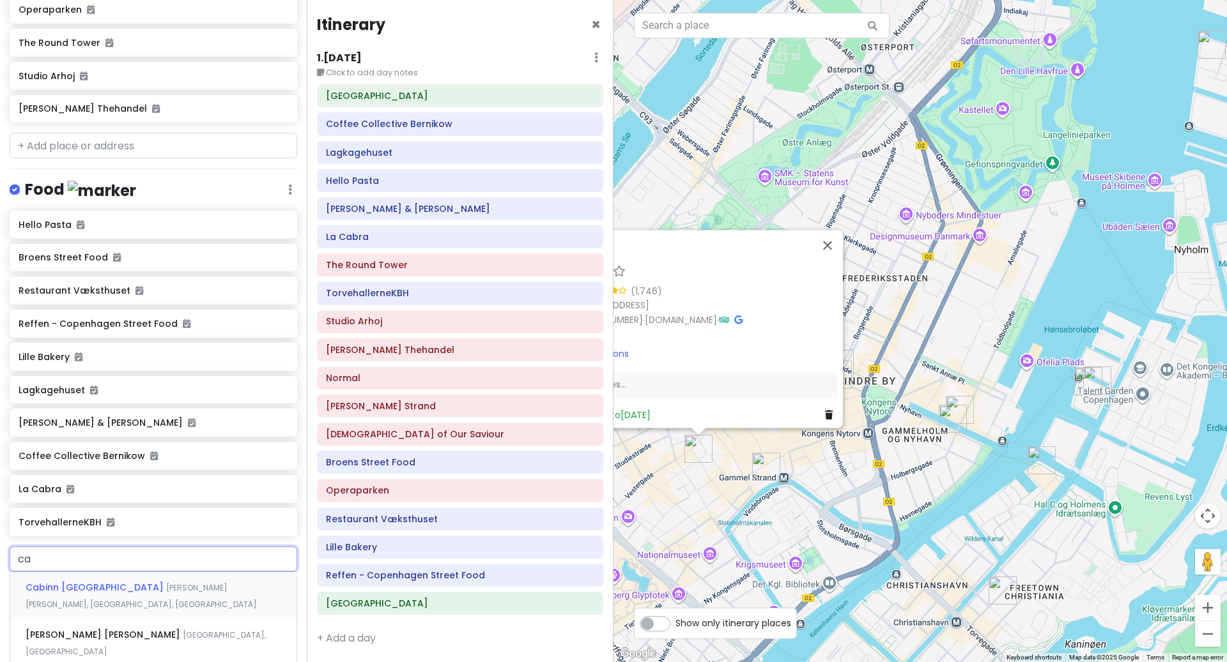
type input "can"
click at [158, 620] on div "Cantina Borgergade, Indre By, Denmark" at bounding box center [153, 595] width 286 height 47
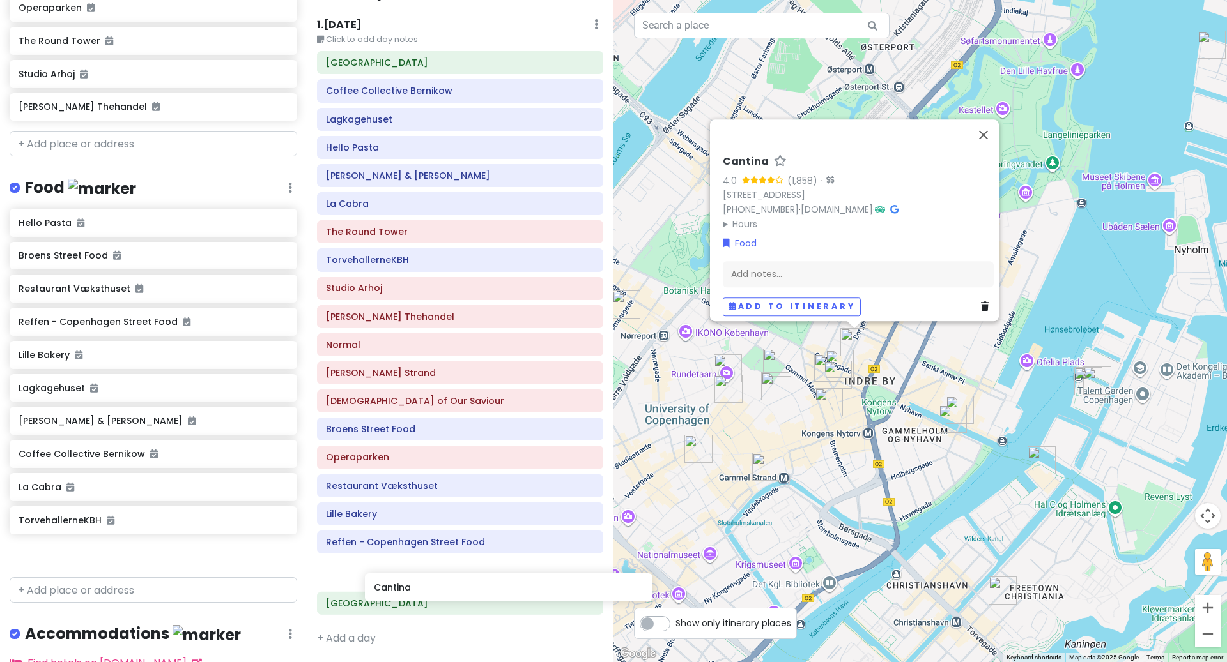
scroll to position [42, 0]
drag, startPoint x: 92, startPoint y: 585, endPoint x: 405, endPoint y: 568, distance: 313.5
click at [405, 568] on div "Scandinavian cruise 2025 (September 24th, 2025) Private Change Dates Make a Cop…" at bounding box center [613, 331] width 1227 height 662
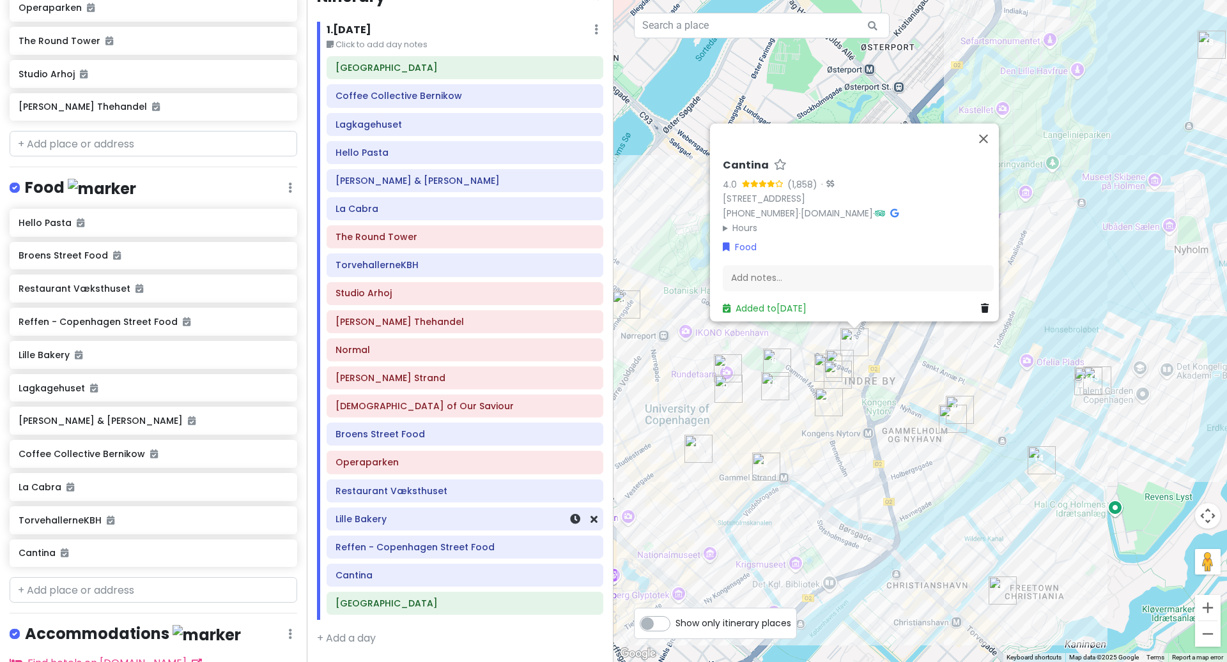
scroll to position [8, 0]
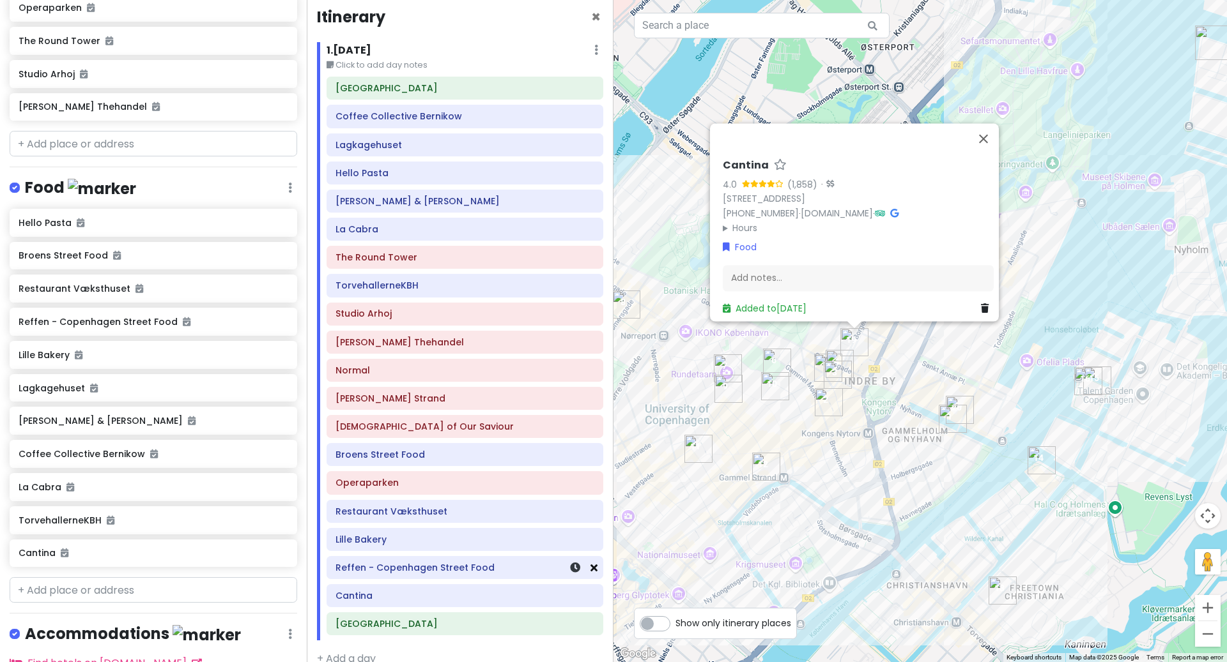
click at [594, 573] on icon at bounding box center [593, 568] width 7 height 10
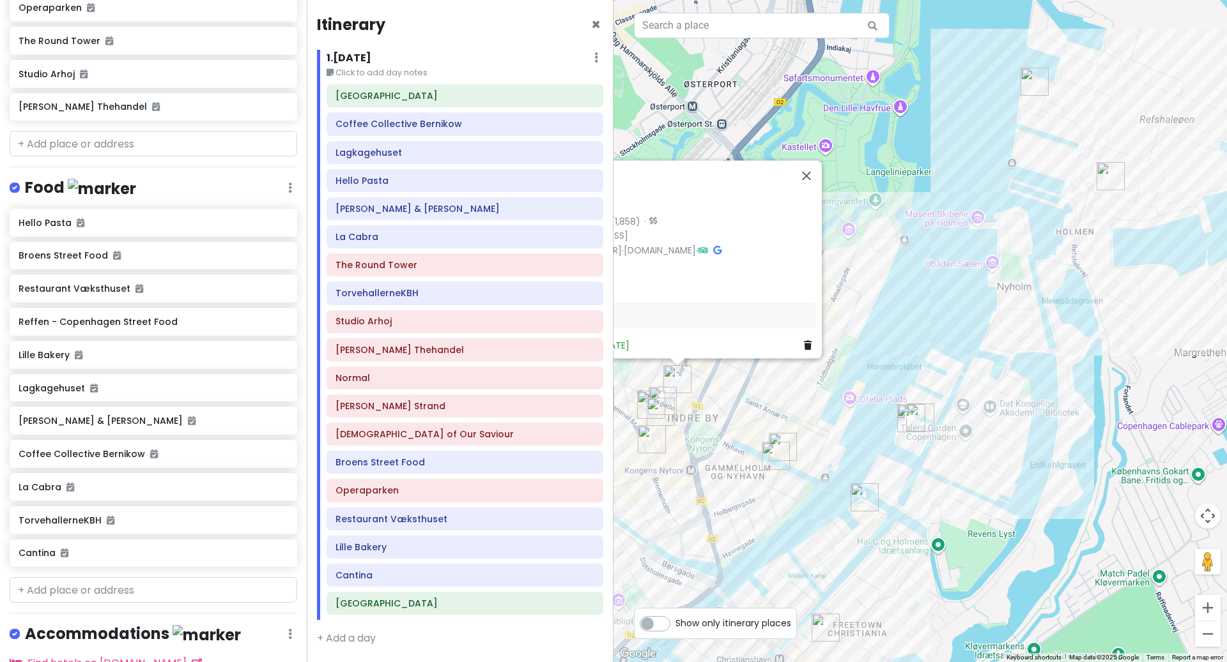
drag, startPoint x: 1046, startPoint y: 394, endPoint x: 870, endPoint y: 433, distance: 180.4
click at [869, 433] on div "Cantina 4.0 (1,858) · Borgergade 2, 1300 Indre By, Denmark +45 88 16 99 95 · ww…" at bounding box center [919, 331] width 613 height 662
click at [592, 549] on icon at bounding box center [593, 547] width 7 height 10
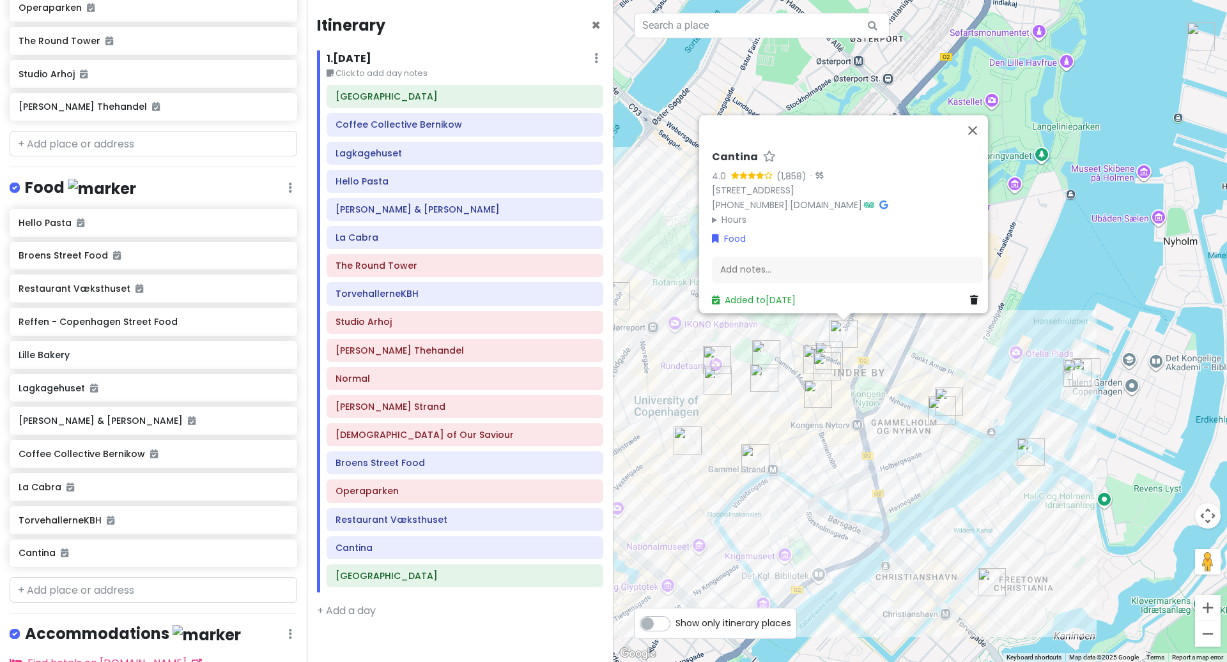
drag, startPoint x: 775, startPoint y: 546, endPoint x: 942, endPoint y: 501, distance: 173.4
click at [942, 501] on div "Cantina 4.0 (1,858) · Borgergade 2, 1300 Indre By, Denmark +45 88 16 99 95 · ww…" at bounding box center [919, 331] width 613 height 662
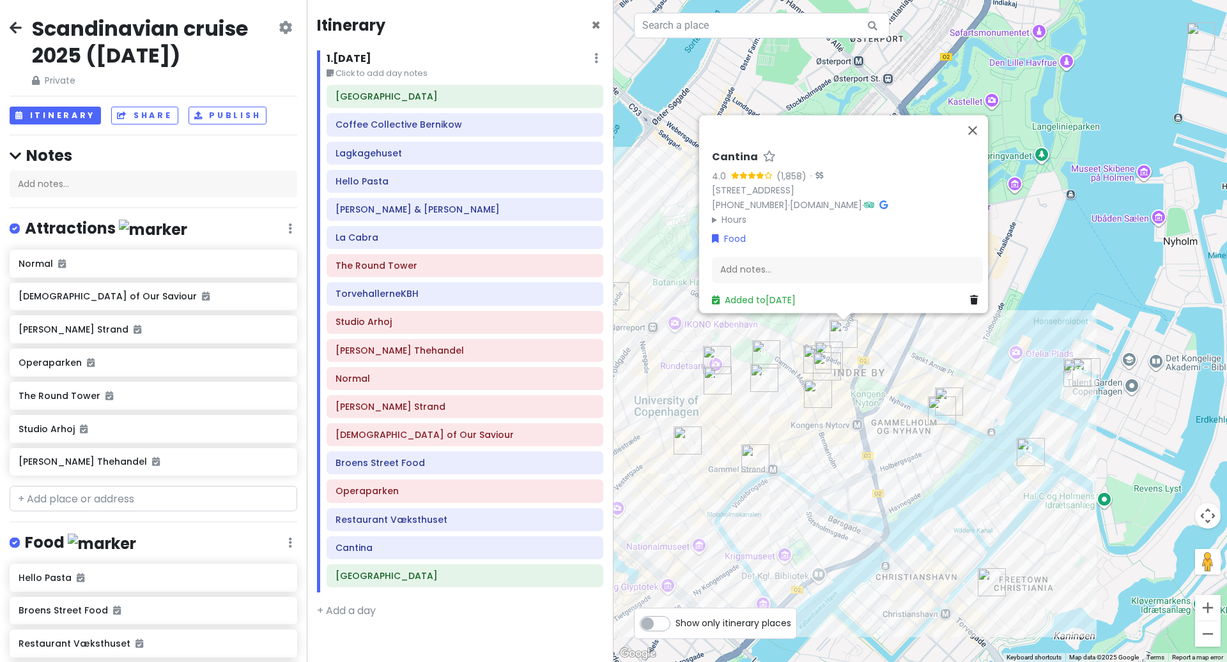
click at [597, 62] on icon at bounding box center [596, 58] width 4 height 10
click at [293, 27] on div "Scandinavian cruise 2025 (September 24th, 2025) Private Change Dates Make a Cop…" at bounding box center [153, 51] width 287 height 73
click at [286, 27] on icon at bounding box center [285, 27] width 13 height 10
click at [260, 68] on link "Change Dates" at bounding box center [242, 66] width 121 height 31
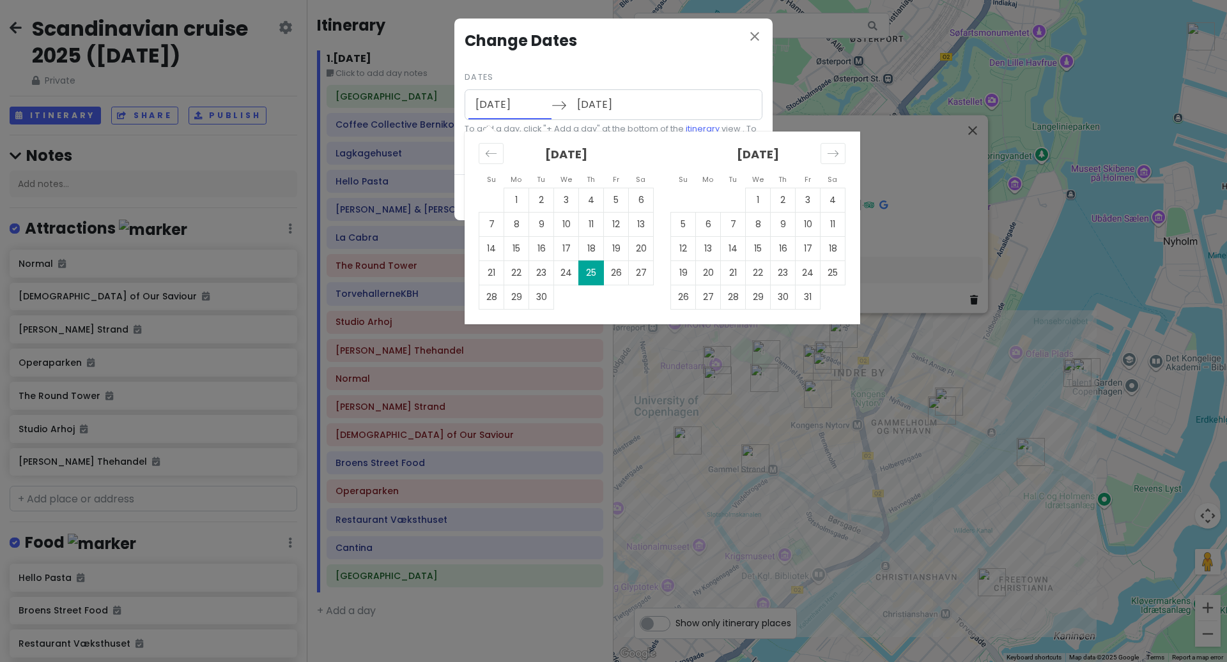
click at [525, 103] on input "09/25/2025" at bounding box center [509, 104] width 83 height 29
click at [562, 272] on td "24" at bounding box center [566, 273] width 25 height 24
type input "09/24/2025"
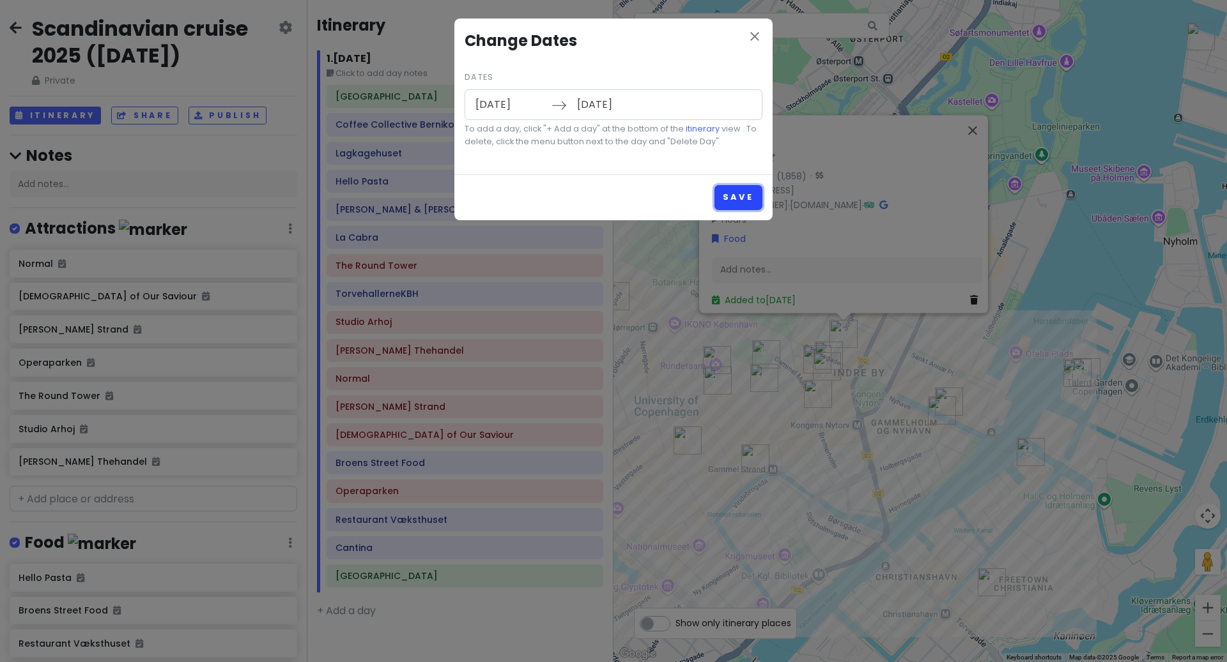
click at [742, 199] on button "Save" at bounding box center [738, 197] width 48 height 25
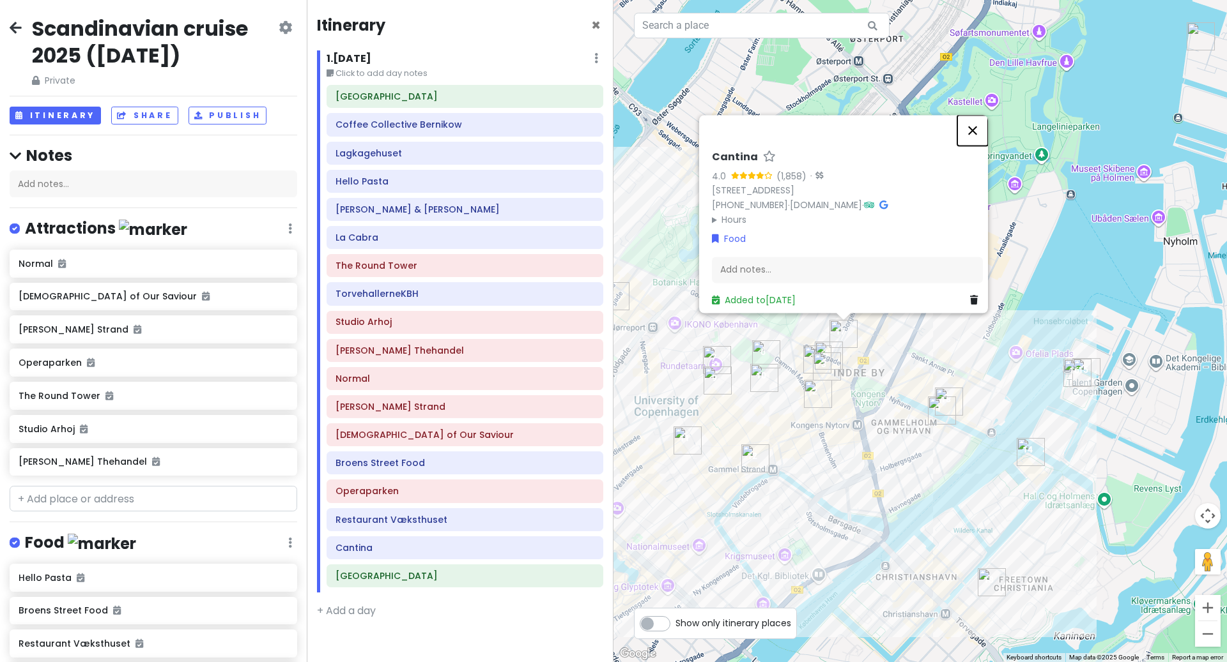
click at [976, 123] on button "Close" at bounding box center [972, 130] width 31 height 31
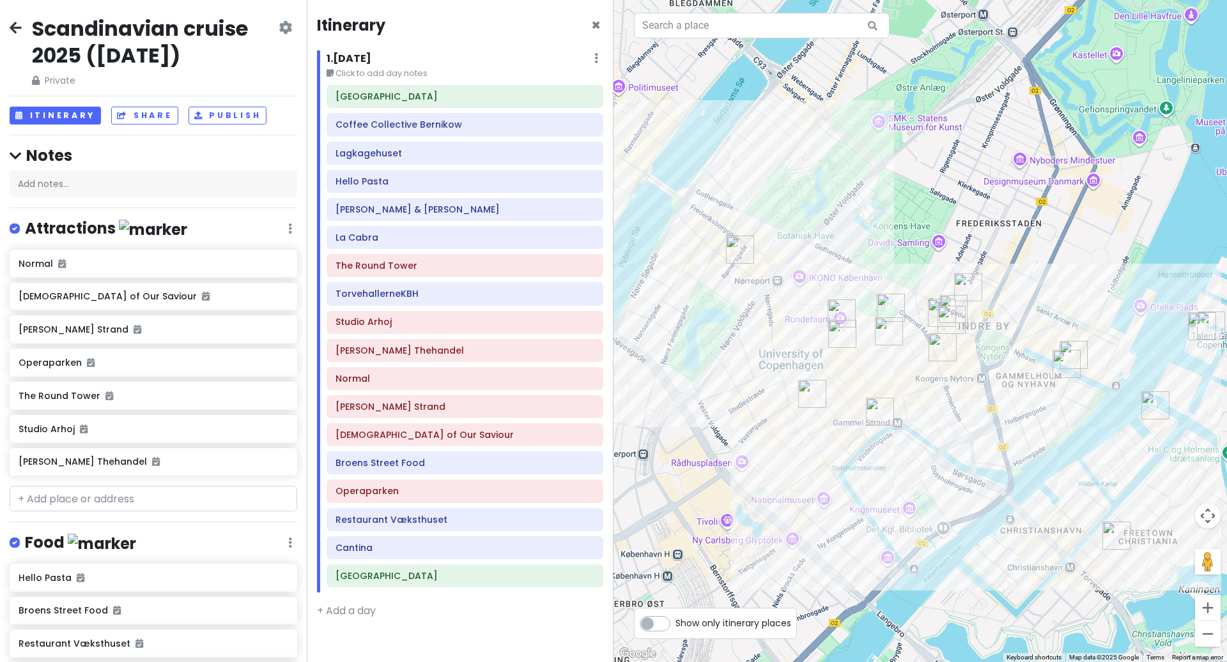
drag, startPoint x: 951, startPoint y: 257, endPoint x: 1079, endPoint y: 213, distance: 136.0
click at [1081, 207] on div at bounding box center [919, 331] width 613 height 662
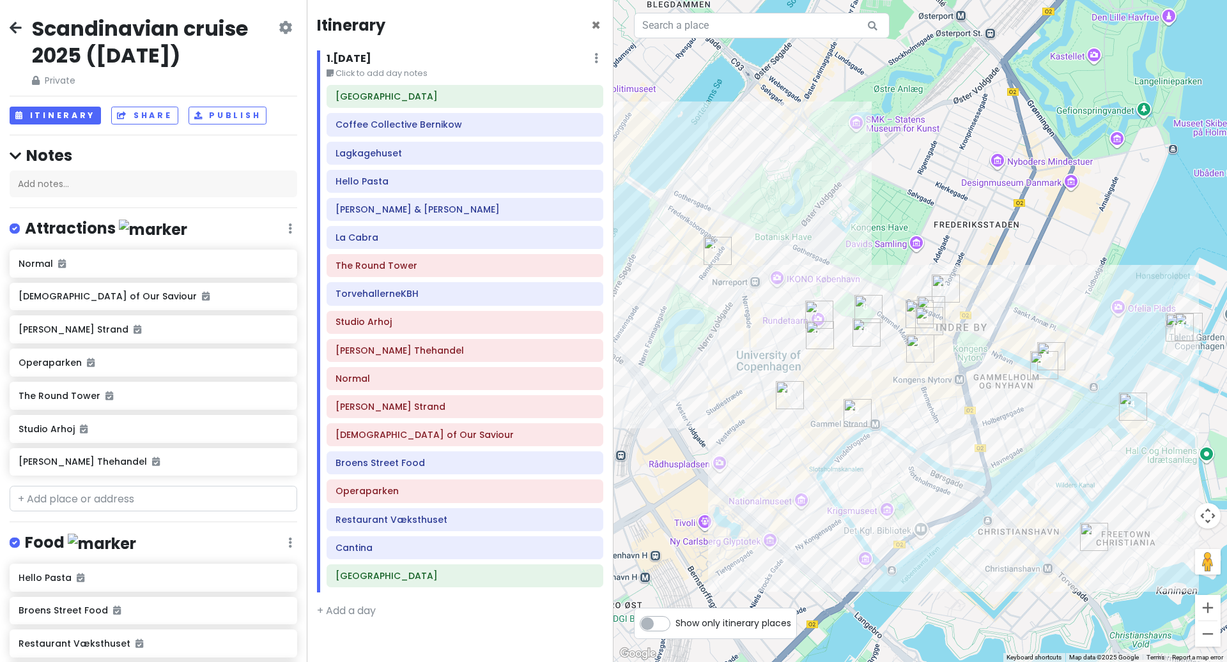
drag, startPoint x: 1135, startPoint y: 223, endPoint x: 1105, endPoint y: 226, distance: 29.6
click at [1105, 226] on div at bounding box center [919, 331] width 613 height 662
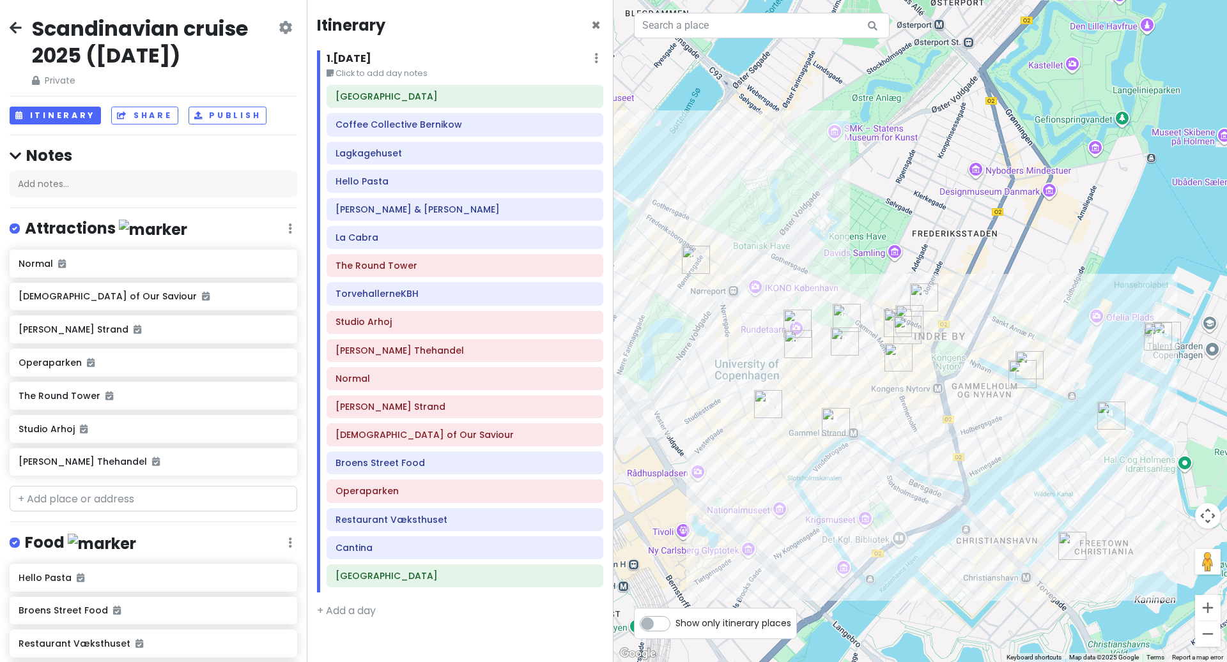
drag, startPoint x: 1159, startPoint y: 497, endPoint x: 1140, endPoint y: 509, distance: 21.8
click at [1140, 511] on div at bounding box center [919, 331] width 613 height 662
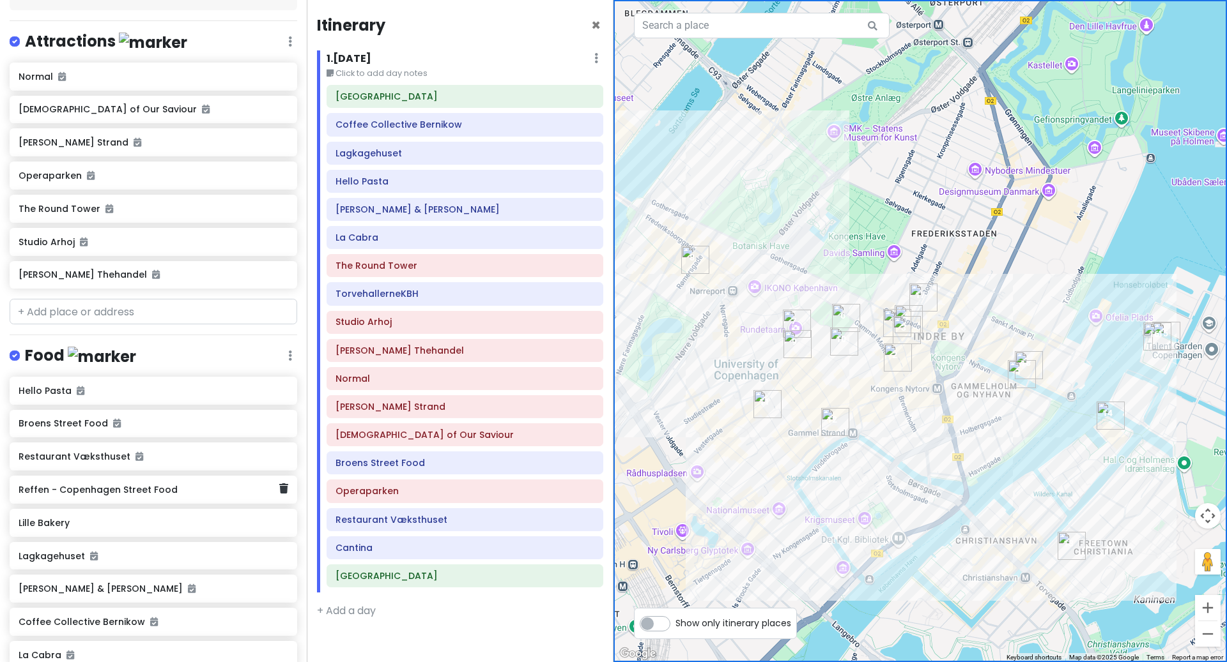
scroll to position [169, 0]
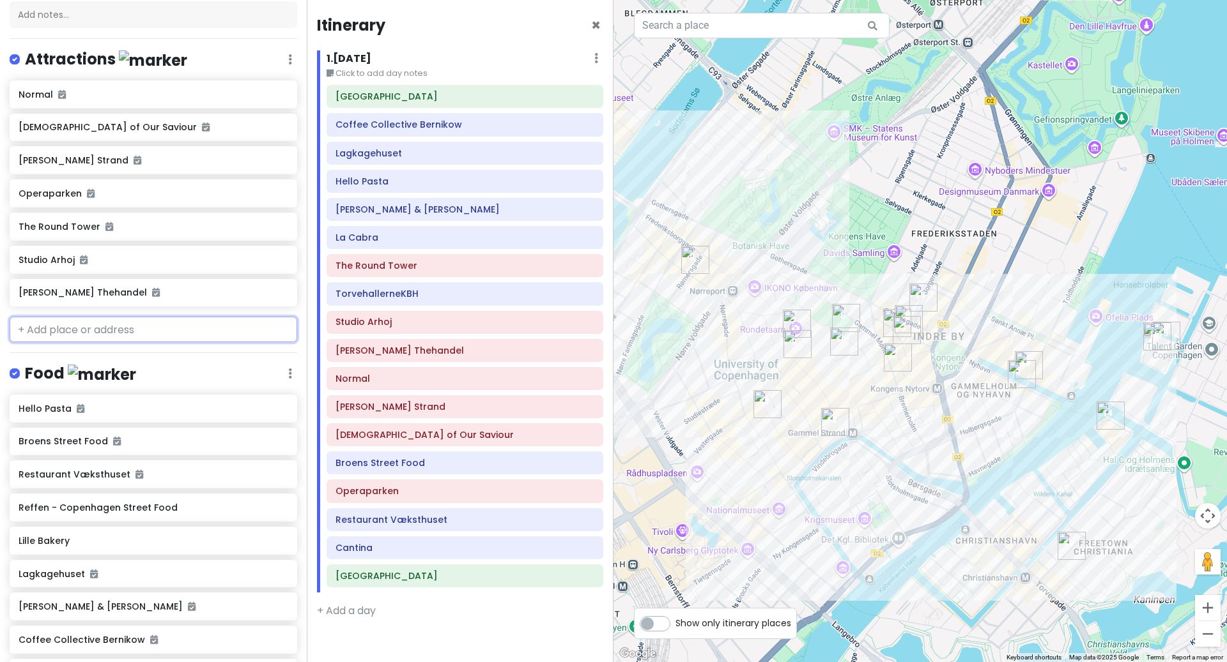
click at [91, 342] on input "text" at bounding box center [153, 330] width 287 height 26
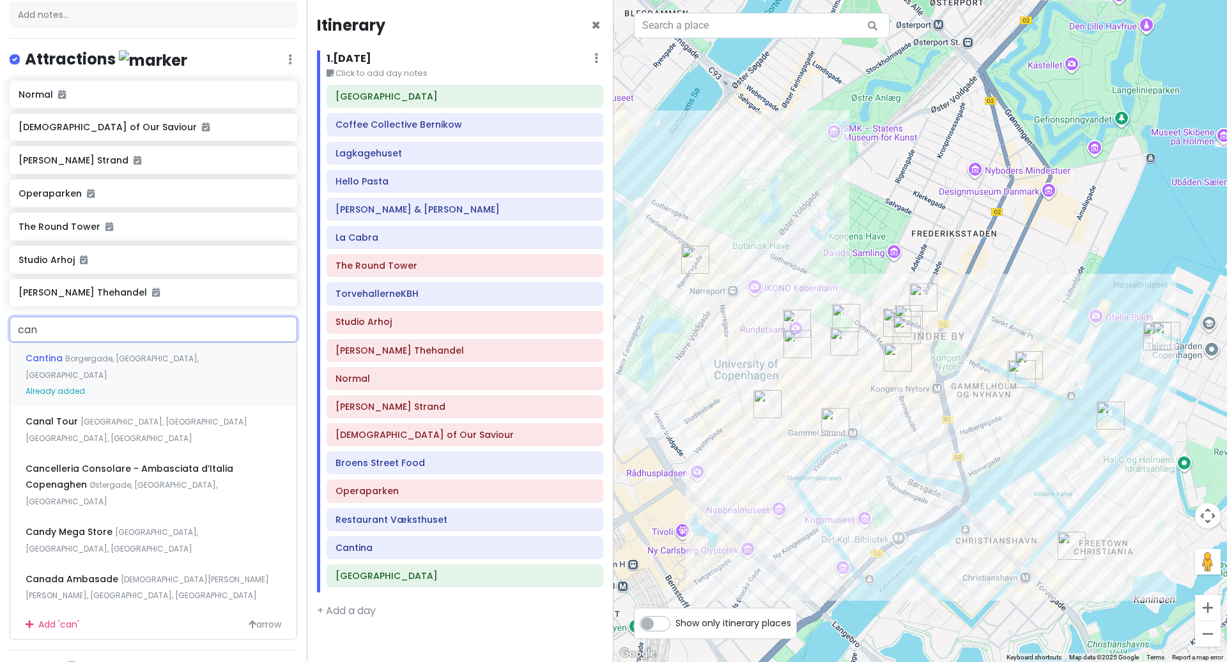
type input "cana"
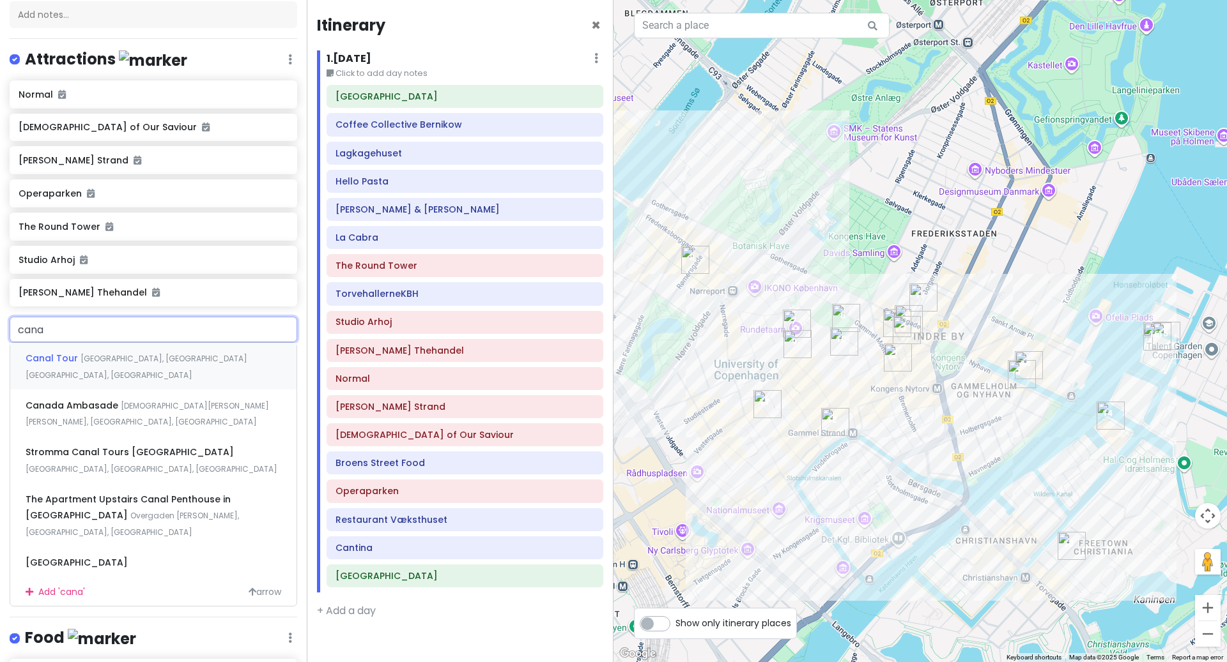
click at [102, 381] on span "Nyhavnsbroen, København K, Denmark" at bounding box center [137, 366] width 222 height 27
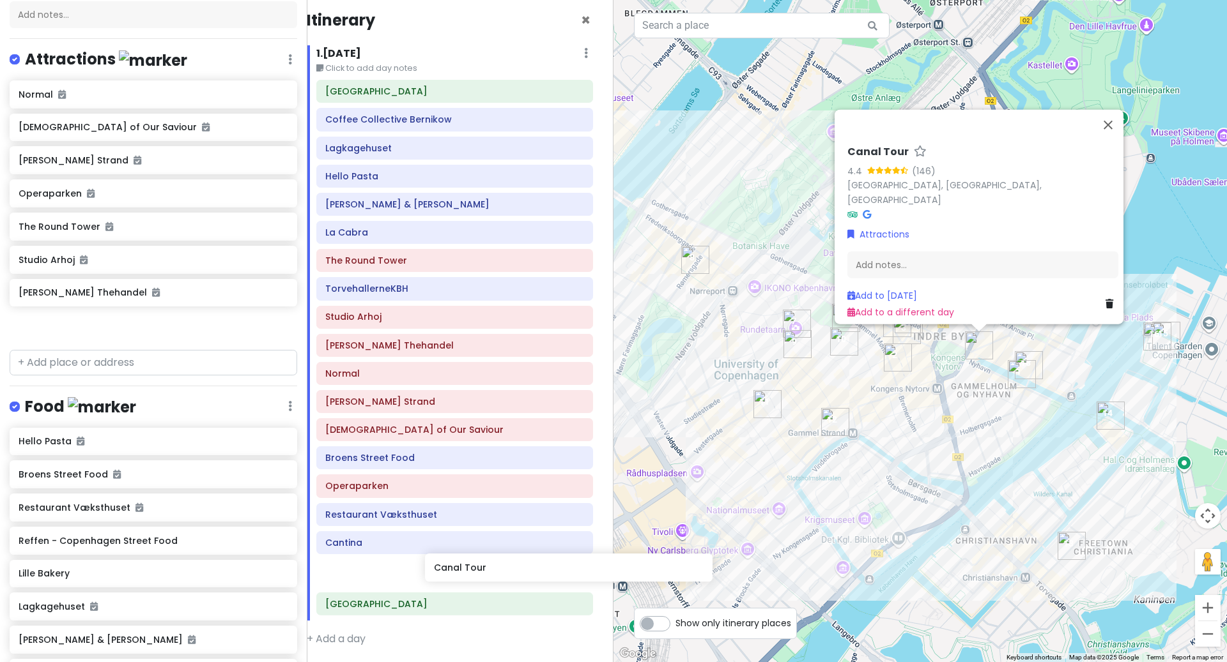
scroll to position [13, 11]
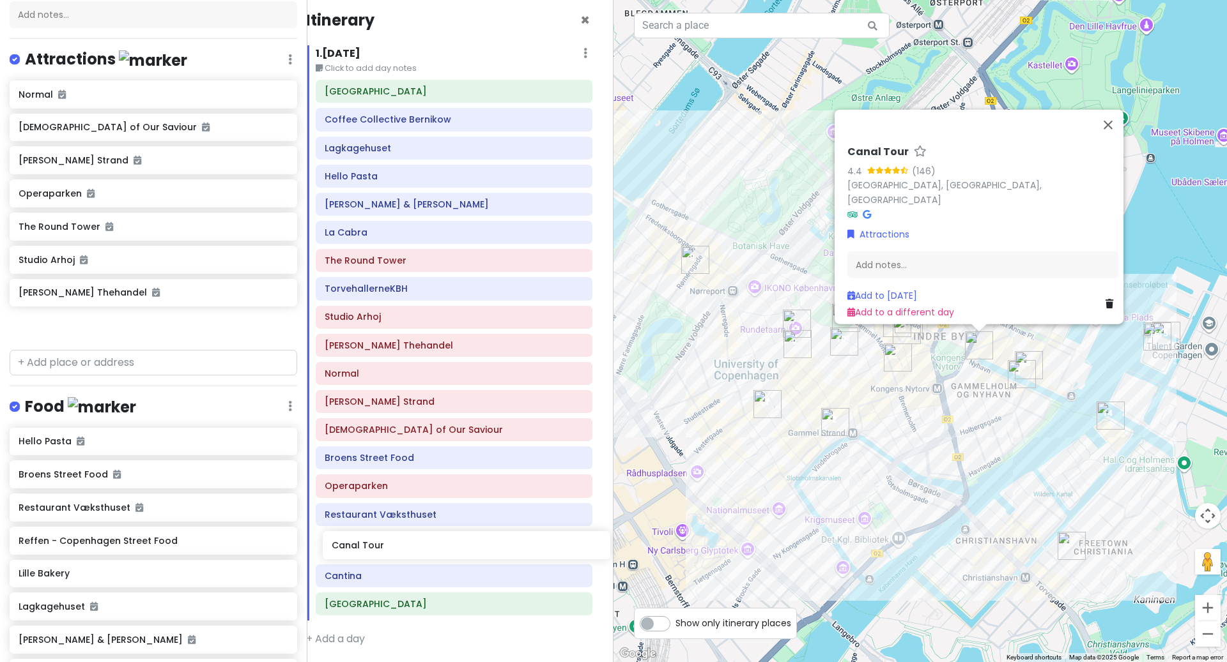
drag, startPoint x: 86, startPoint y: 351, endPoint x: 398, endPoint y: 545, distance: 367.5
click at [399, 545] on div "Scandinavian cruise 2025 (September 24th, 2025) Private Change Dates Make a Cop…" at bounding box center [613, 331] width 1227 height 662
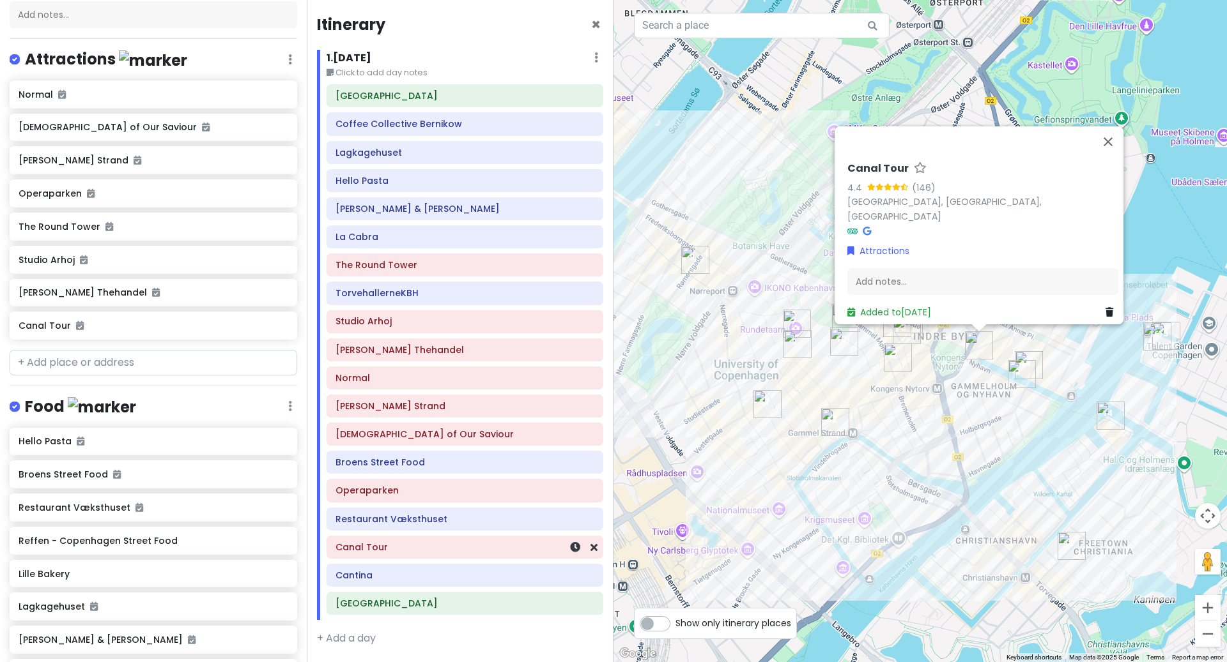
scroll to position [0, 0]
click at [1111, 143] on button "Close" at bounding box center [1107, 141] width 31 height 31
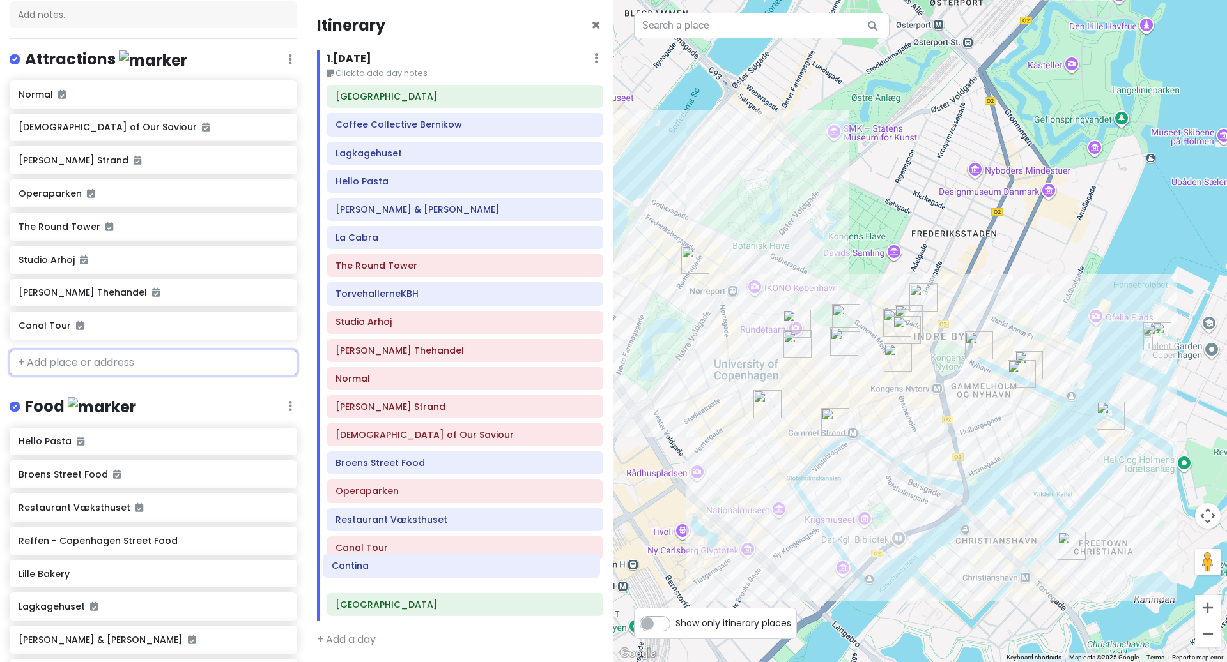
scroll to position [8, 0]
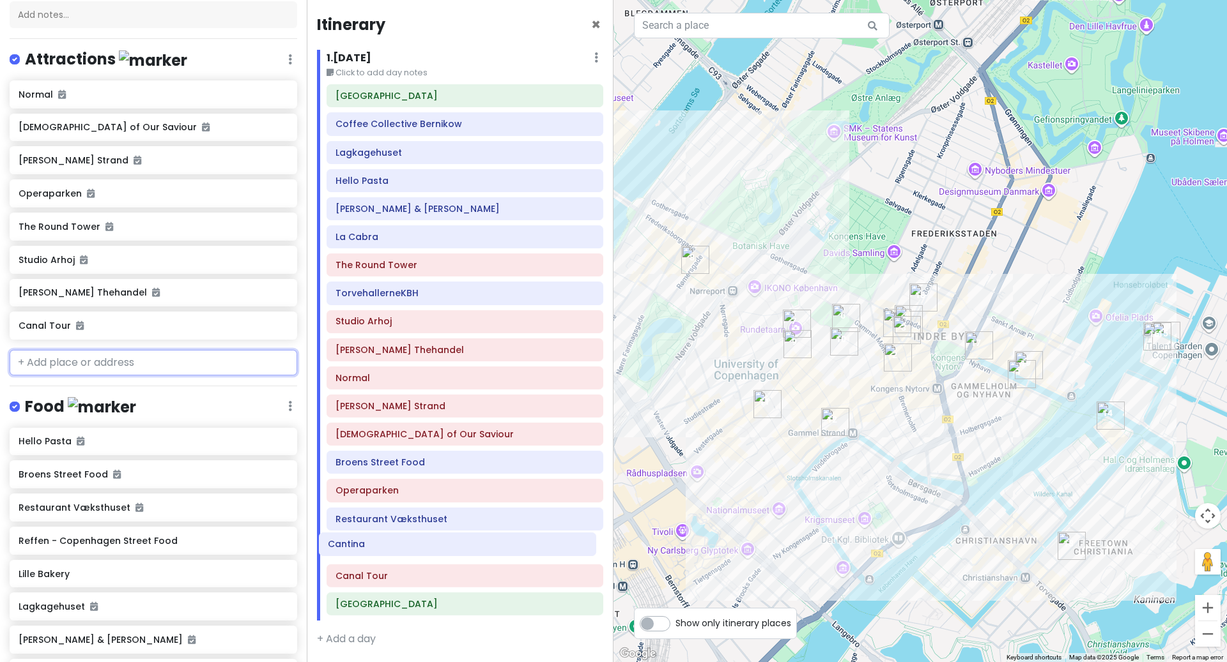
drag, startPoint x: 496, startPoint y: 579, endPoint x: 489, endPoint y: 546, distance: 33.3
click at [489, 541] on div "Hotel Bethel Coffee Collective Bernikow Lagkagehuset Hello Pasta Andersen & Mai…" at bounding box center [465, 352] width 296 height 537
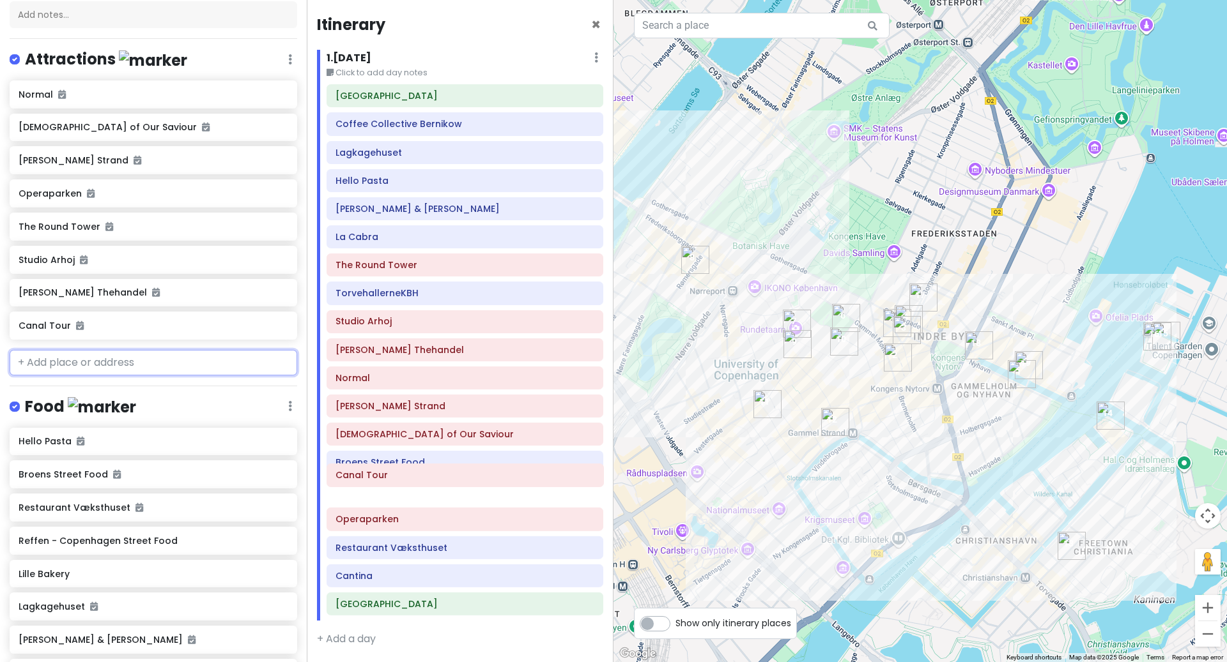
drag, startPoint x: 372, startPoint y: 577, endPoint x: 374, endPoint y: 477, distance: 100.3
click at [373, 477] on div "Hotel Bethel Coffee Collective Bernikow Lagkagehuset Hello Pasta Andersen & Mai…" at bounding box center [465, 352] width 296 height 537
drag, startPoint x: 387, startPoint y: 525, endPoint x: 385, endPoint y: 489, distance: 36.4
click at [385, 489] on div "Hotel Bethel Coffee Collective Bernikow Lagkagehuset Hello Pasta Andersen & Mai…" at bounding box center [465, 352] width 296 height 537
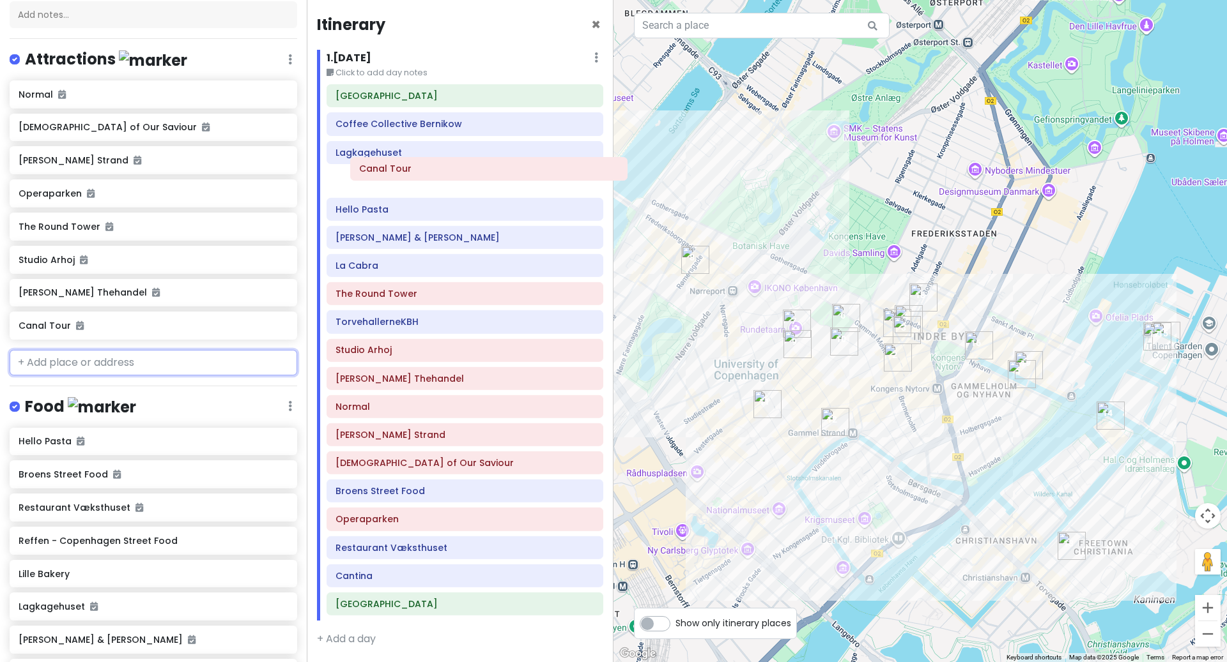
scroll to position [1, 0]
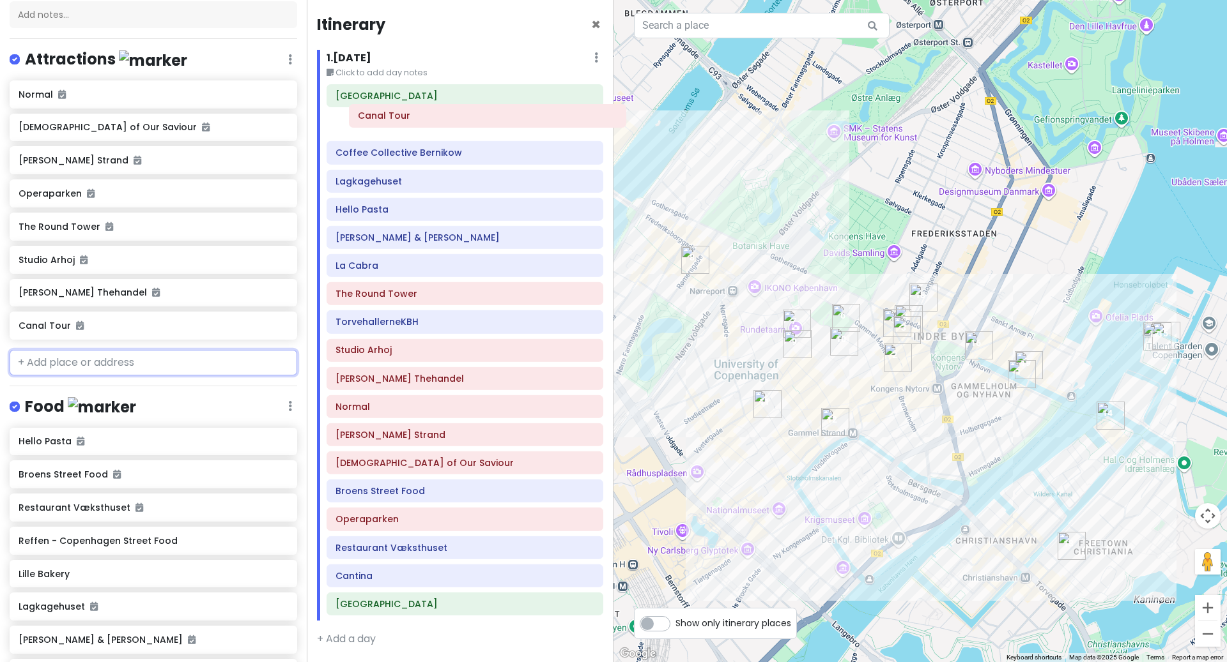
drag, startPoint x: 390, startPoint y: 525, endPoint x: 412, endPoint y: 119, distance: 406.9
click at [412, 120] on div "Hotel Bethel Coffee Collective Bernikow Lagkagehuset Hello Pasta Andersen & Mai…" at bounding box center [465, 352] width 296 height 537
